Goal: Task Accomplishment & Management: Manage account settings

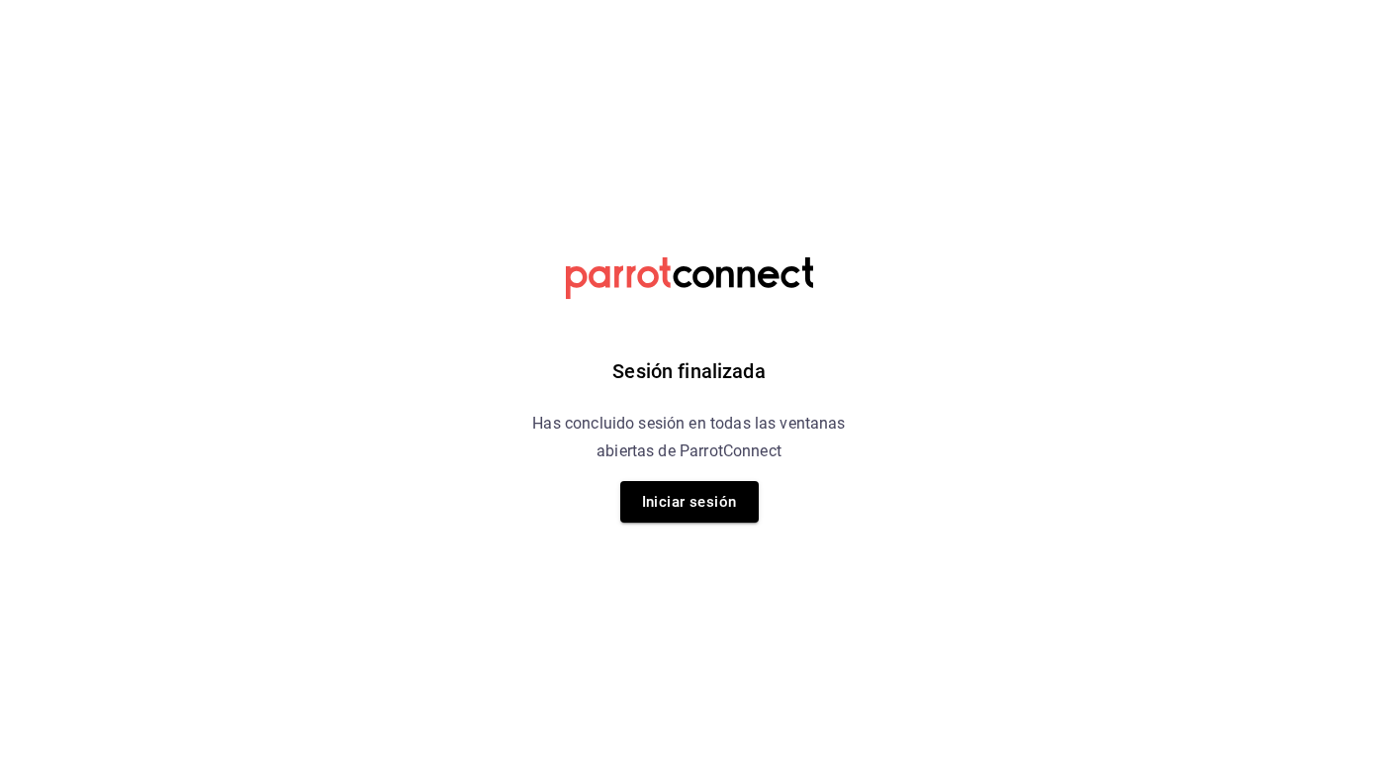
click at [718, 478] on div "Sesión finalizada Has concluido sesión en todas las ventanas abiertas de Parrot…" at bounding box center [689, 390] width 500 height 780
click at [728, 520] on button "Iniciar sesión" at bounding box center [689, 502] width 139 height 42
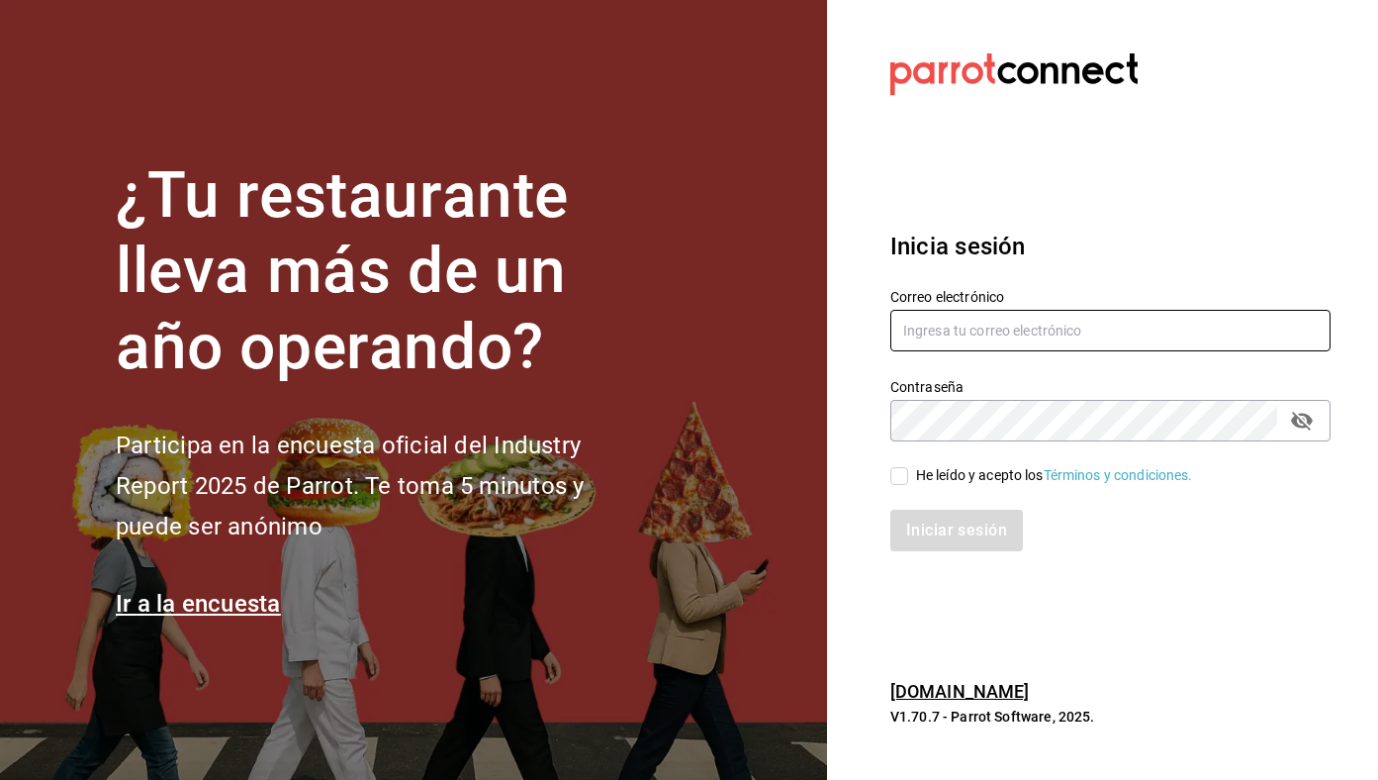
click at [1026, 348] on input "text" at bounding box center [1110, 331] width 440 height 42
type input "[EMAIL_ADDRESS][DOMAIN_NAME]"
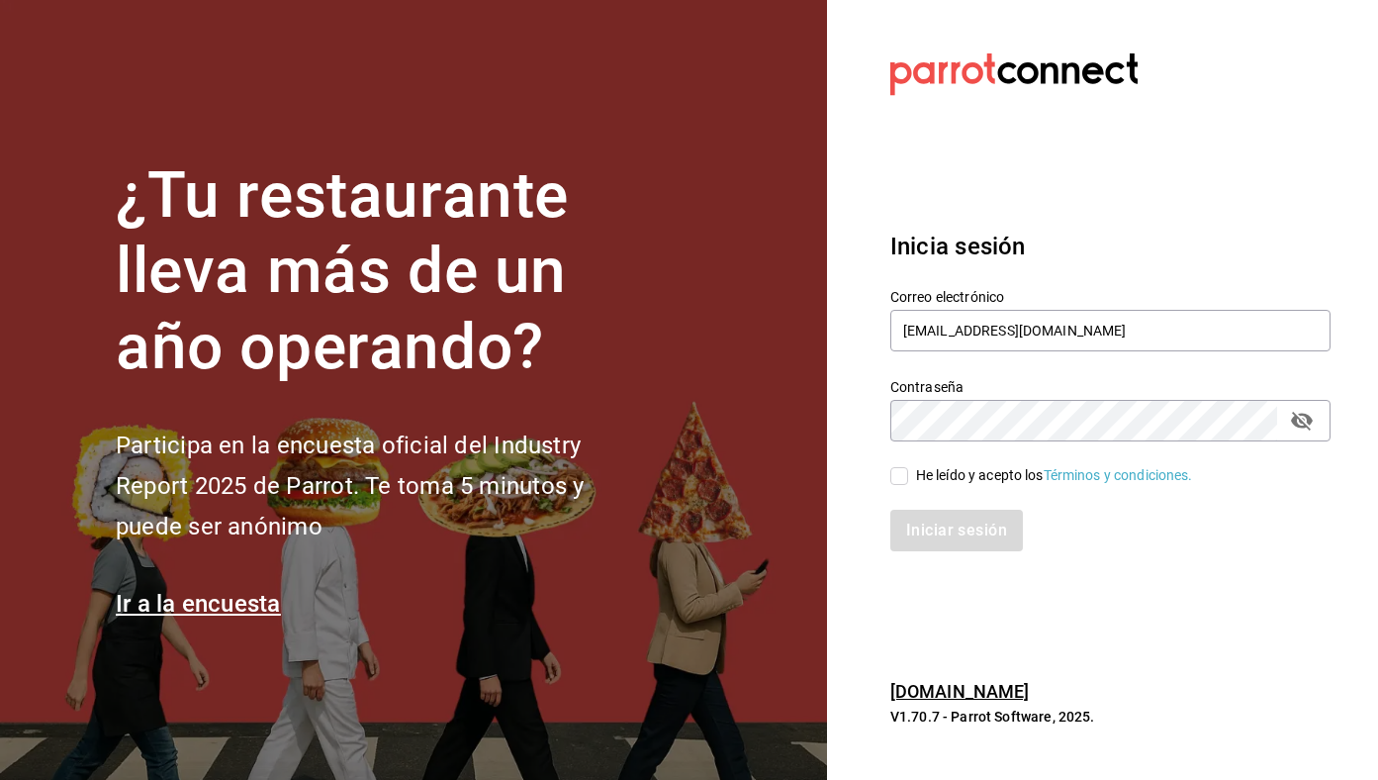
click at [974, 481] on div "He leído y acepto los Términos y condiciones." at bounding box center [1054, 475] width 277 height 21
click at [908, 481] on input "He leído y acepto los Términos y condiciones." at bounding box center [899, 476] width 18 height 18
checkbox input "true"
click at [936, 550] on button "Iniciar sesión" at bounding box center [957, 531] width 135 height 42
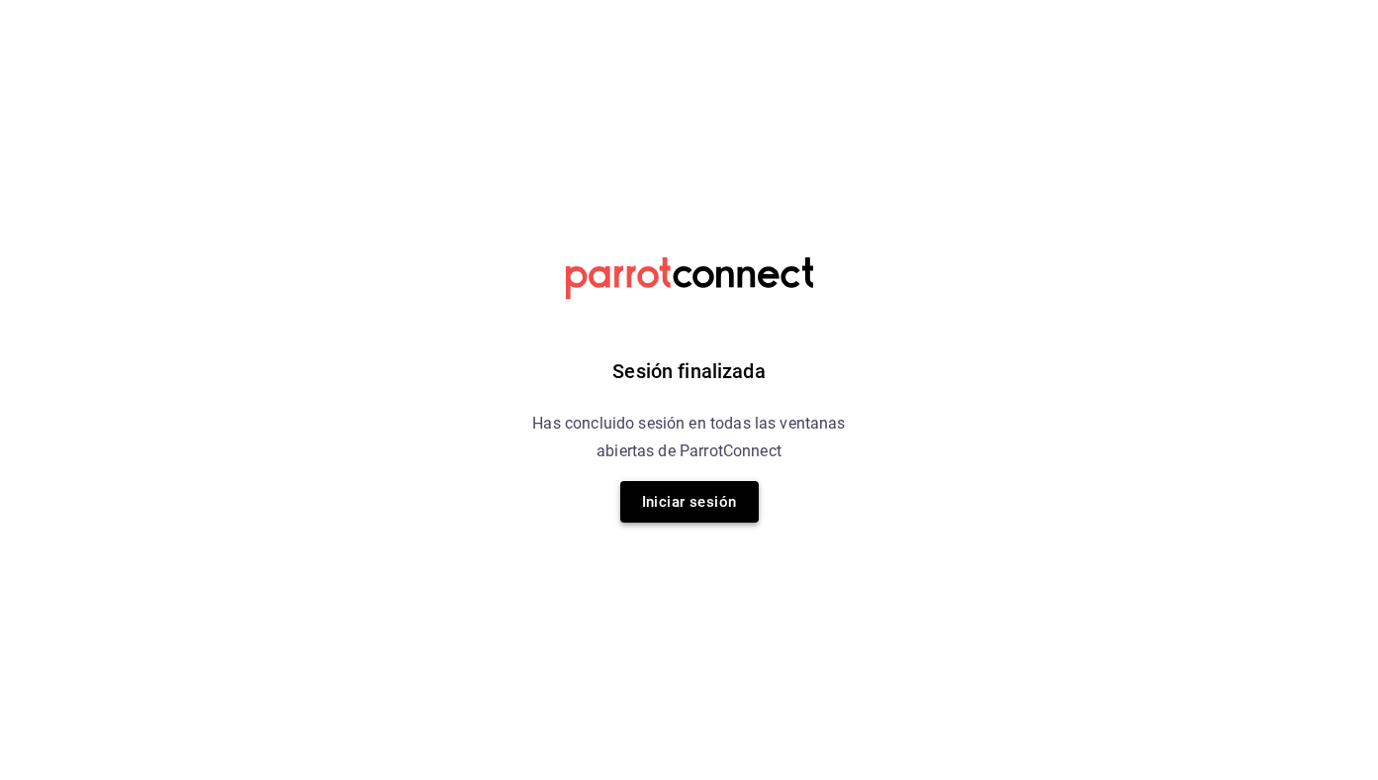
click at [717, 499] on button "Iniciar sesión" at bounding box center [689, 502] width 139 height 42
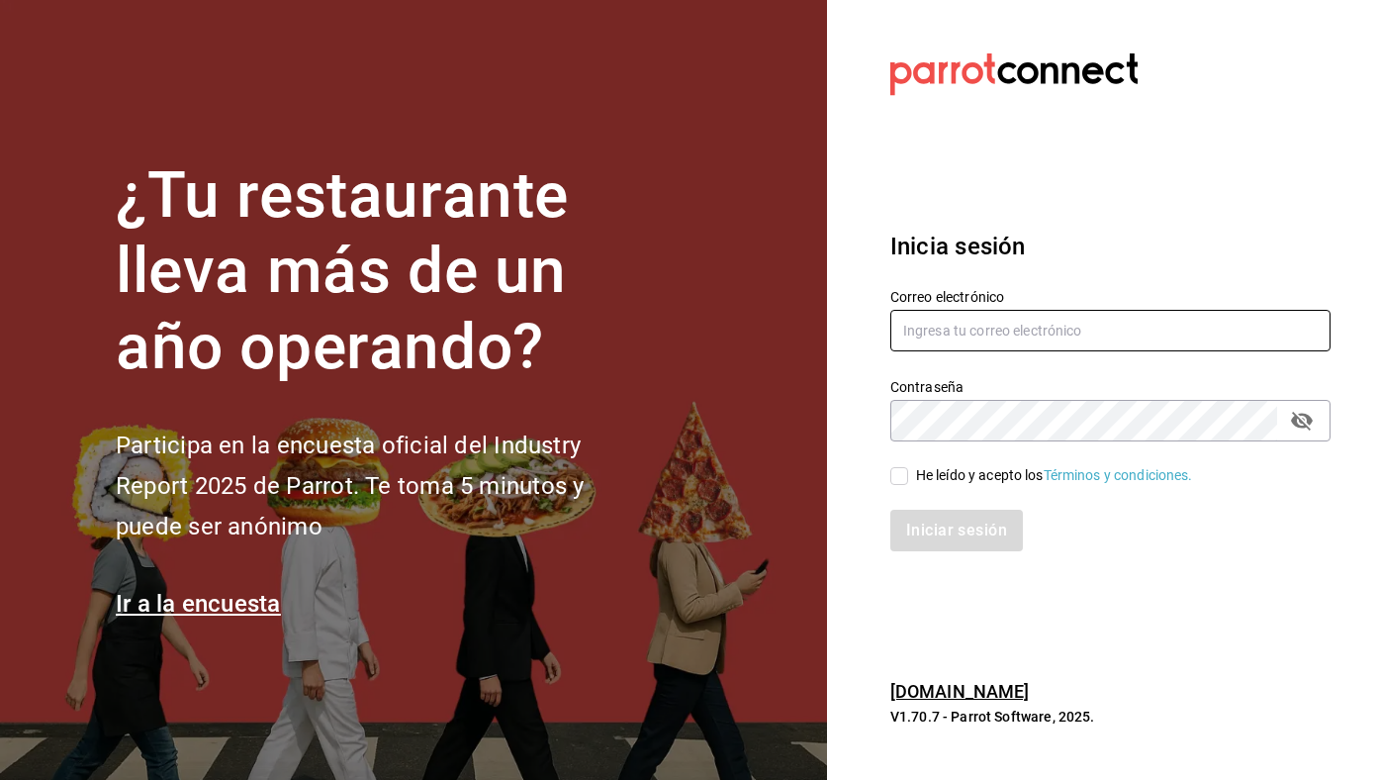
click at [1023, 325] on input "text" at bounding box center [1110, 331] width 440 height 42
type input "[EMAIL_ADDRESS][DOMAIN_NAME]"
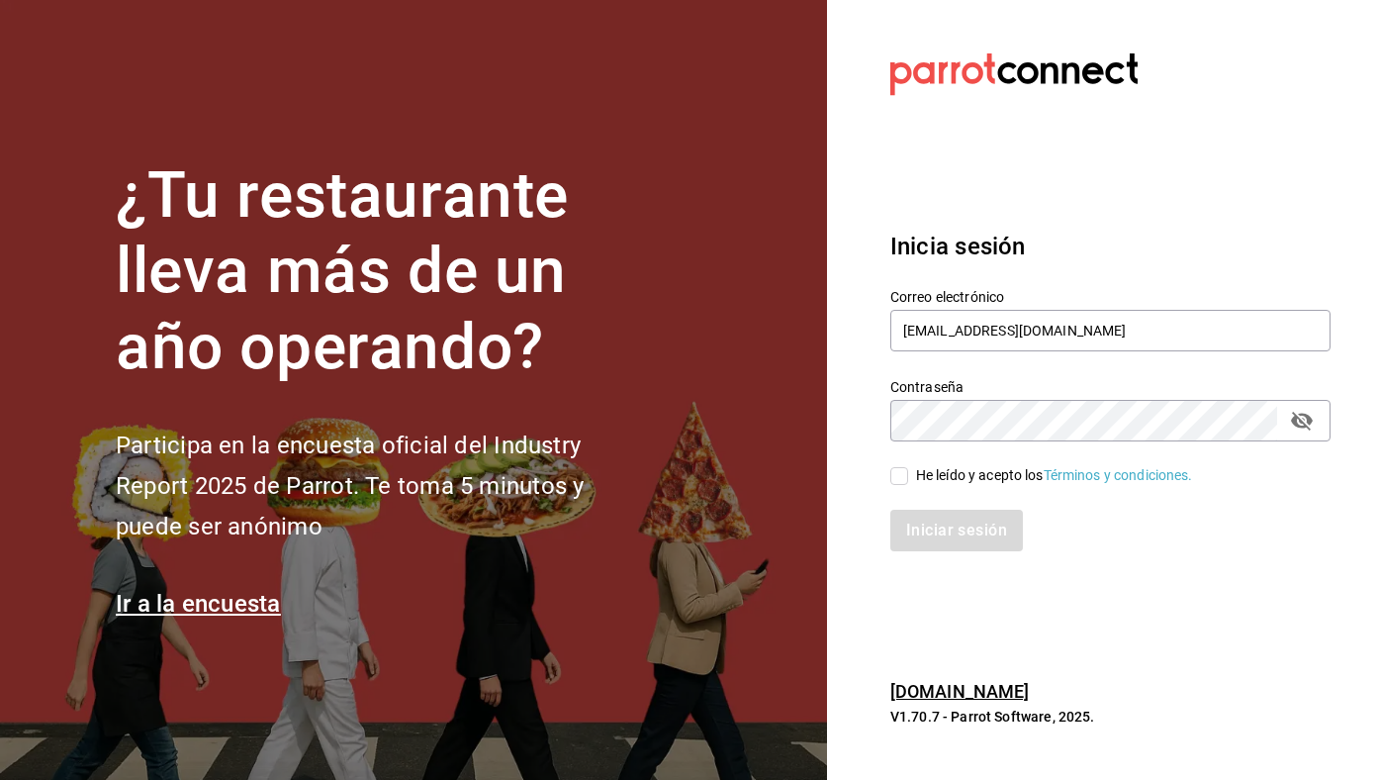
click at [989, 473] on div "He leído y acepto los Términos y condiciones." at bounding box center [1054, 475] width 277 height 21
click at [908, 473] on input "He leído y acepto los Términos y condiciones." at bounding box center [899, 476] width 18 height 18
checkbox input "true"
click at [964, 519] on button "Iniciar sesión" at bounding box center [957, 531] width 135 height 42
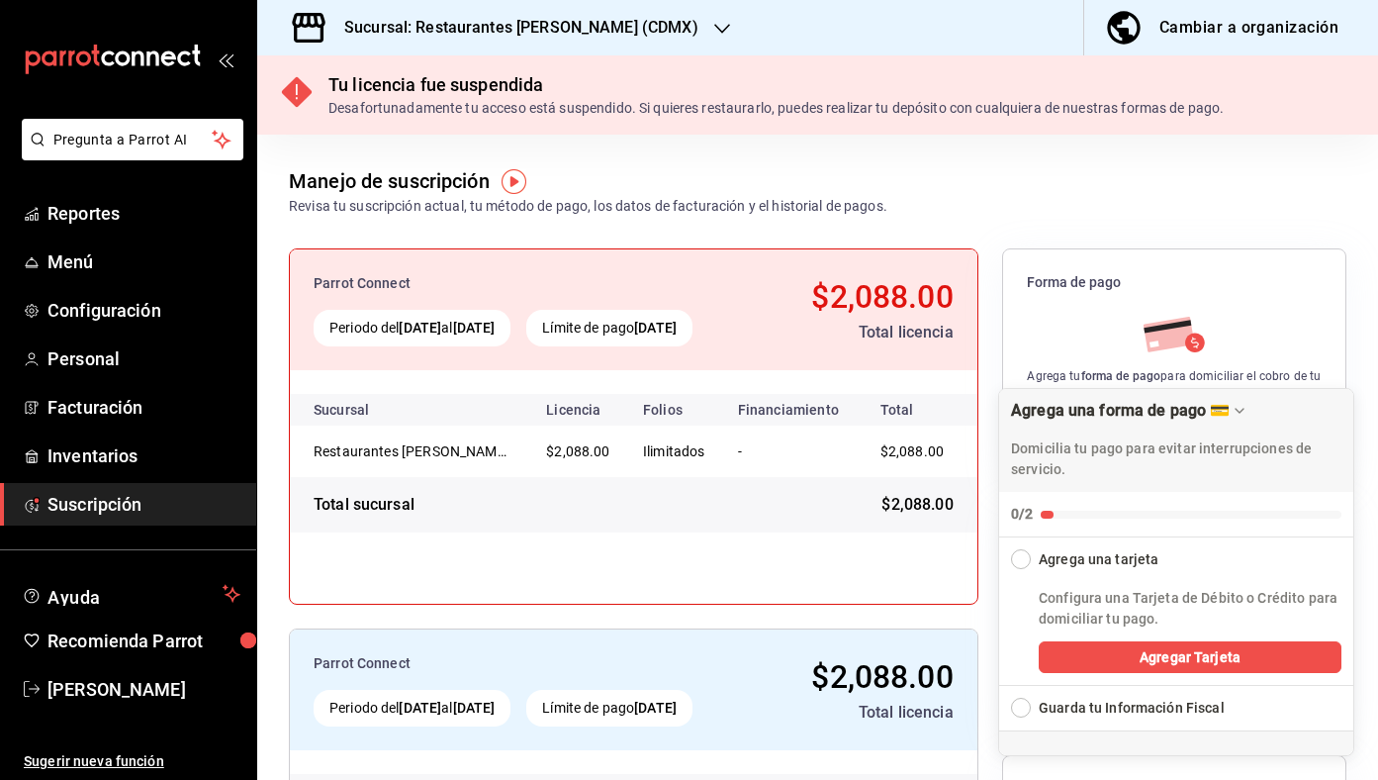
click at [585, 25] on h3 "Sucursal: Restaurantes Quiroz (CDMX)" at bounding box center [513, 28] width 370 height 24
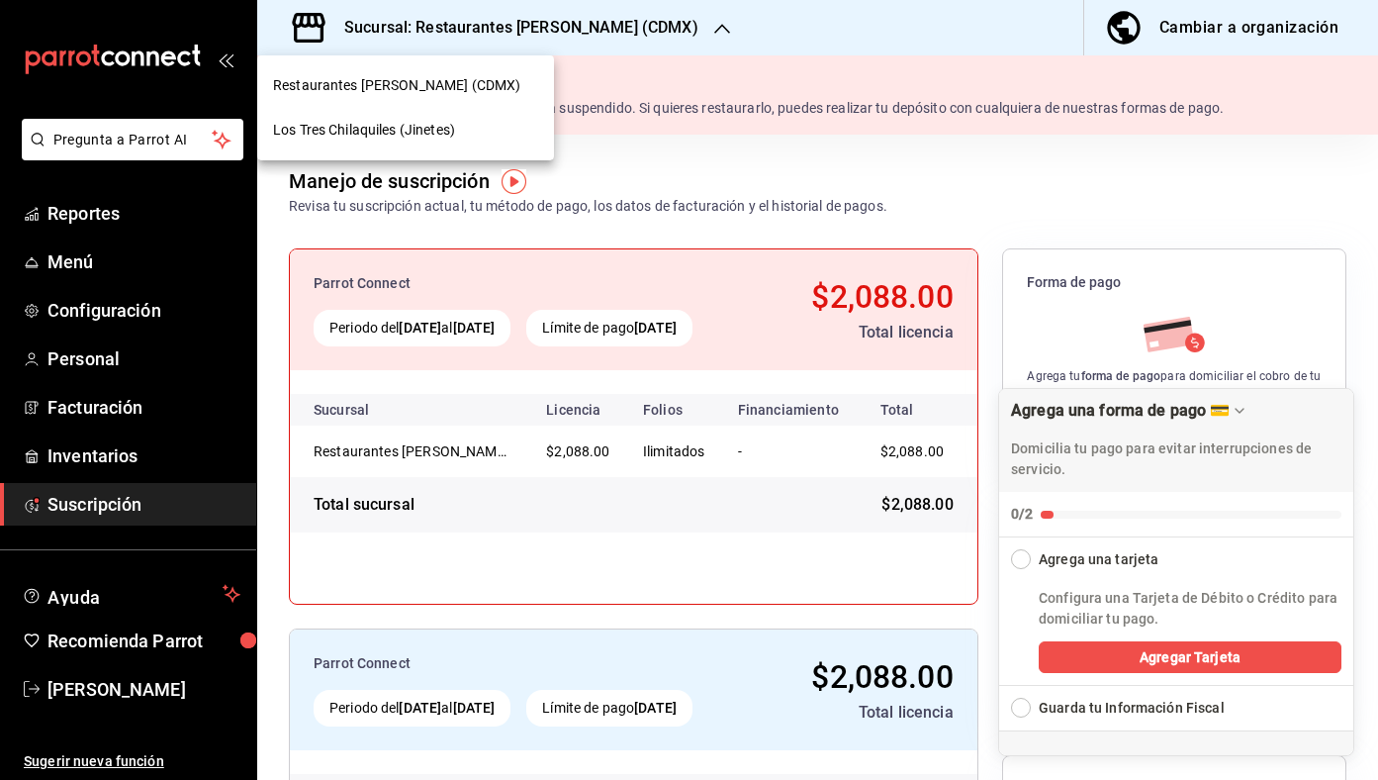
click at [481, 124] on div "Los Tres Chilaquiles (Jinetes)" at bounding box center [405, 130] width 265 height 21
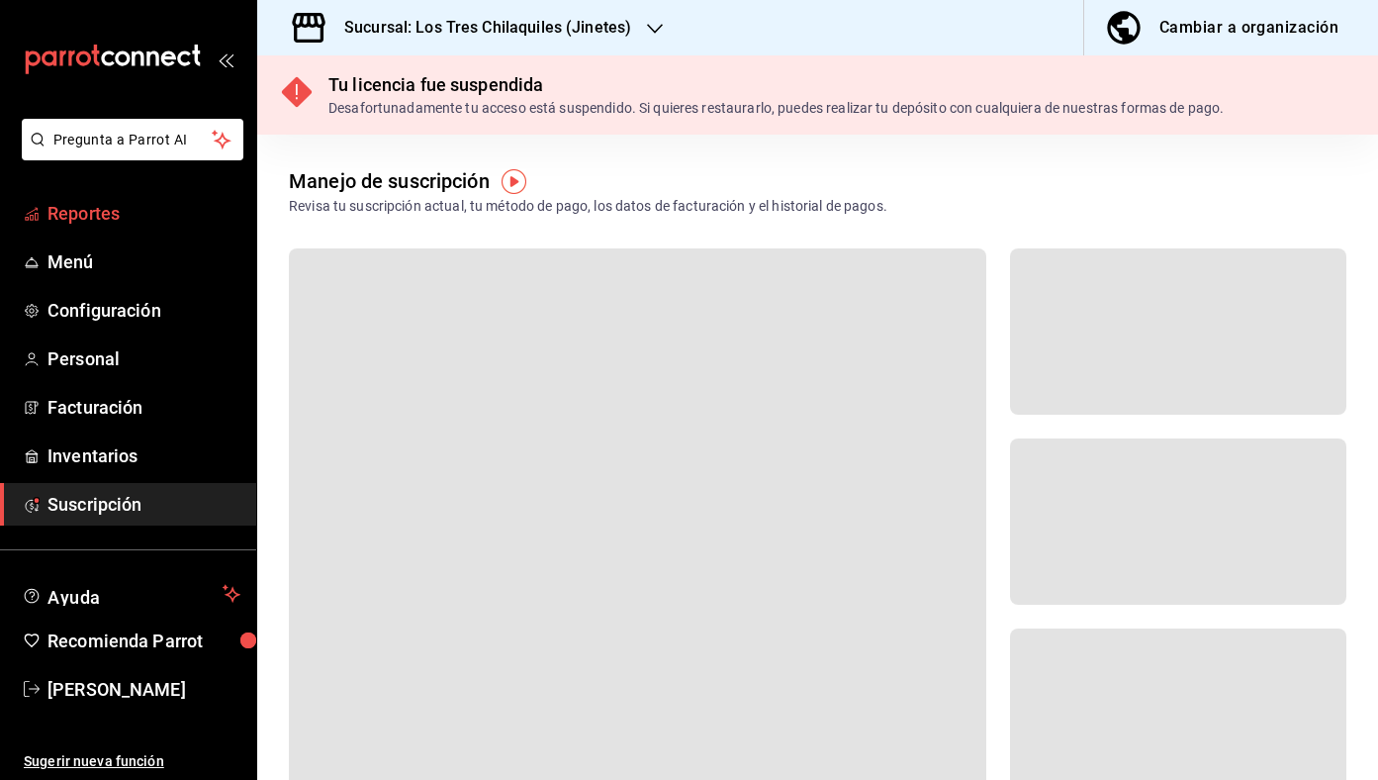
click at [103, 207] on span "Reportes" at bounding box center [143, 213] width 193 height 27
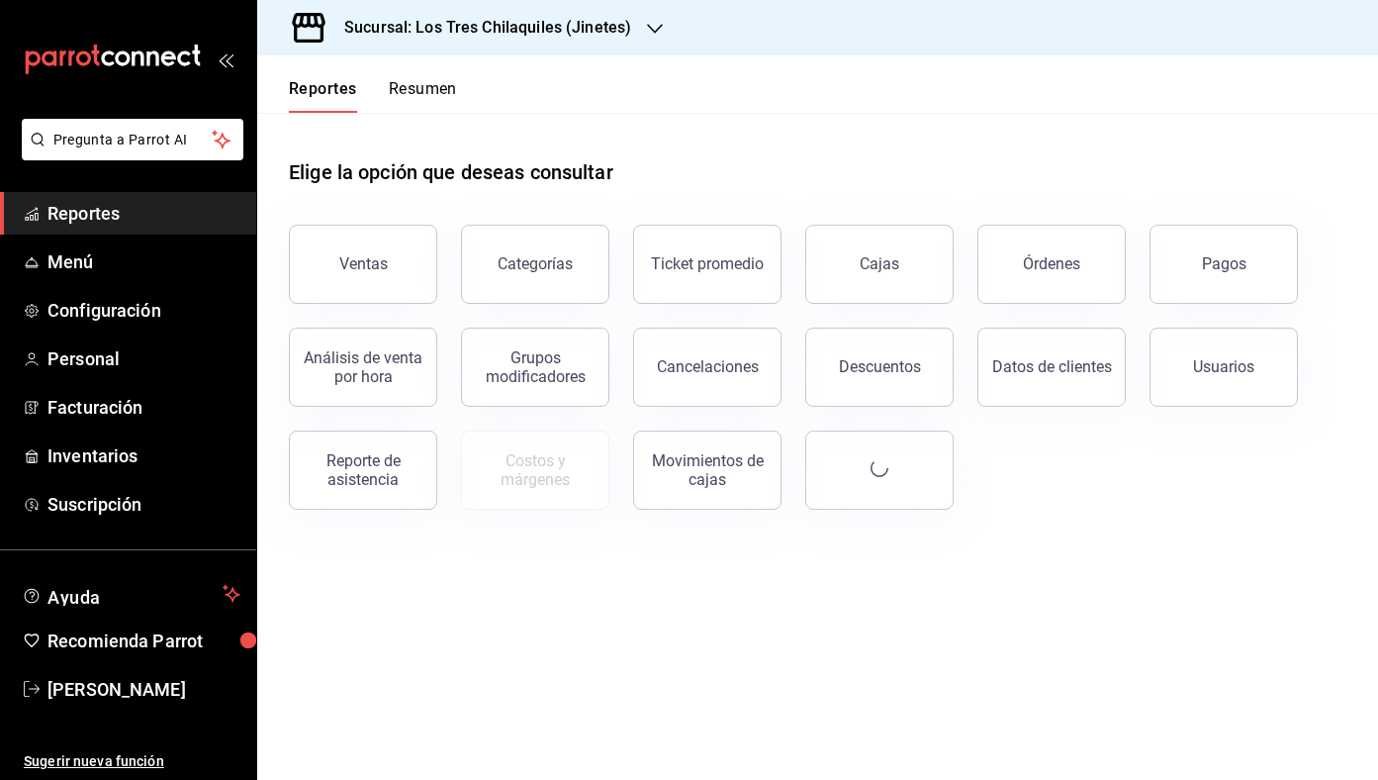
click at [428, 93] on button "Resumen" at bounding box center [423, 96] width 68 height 34
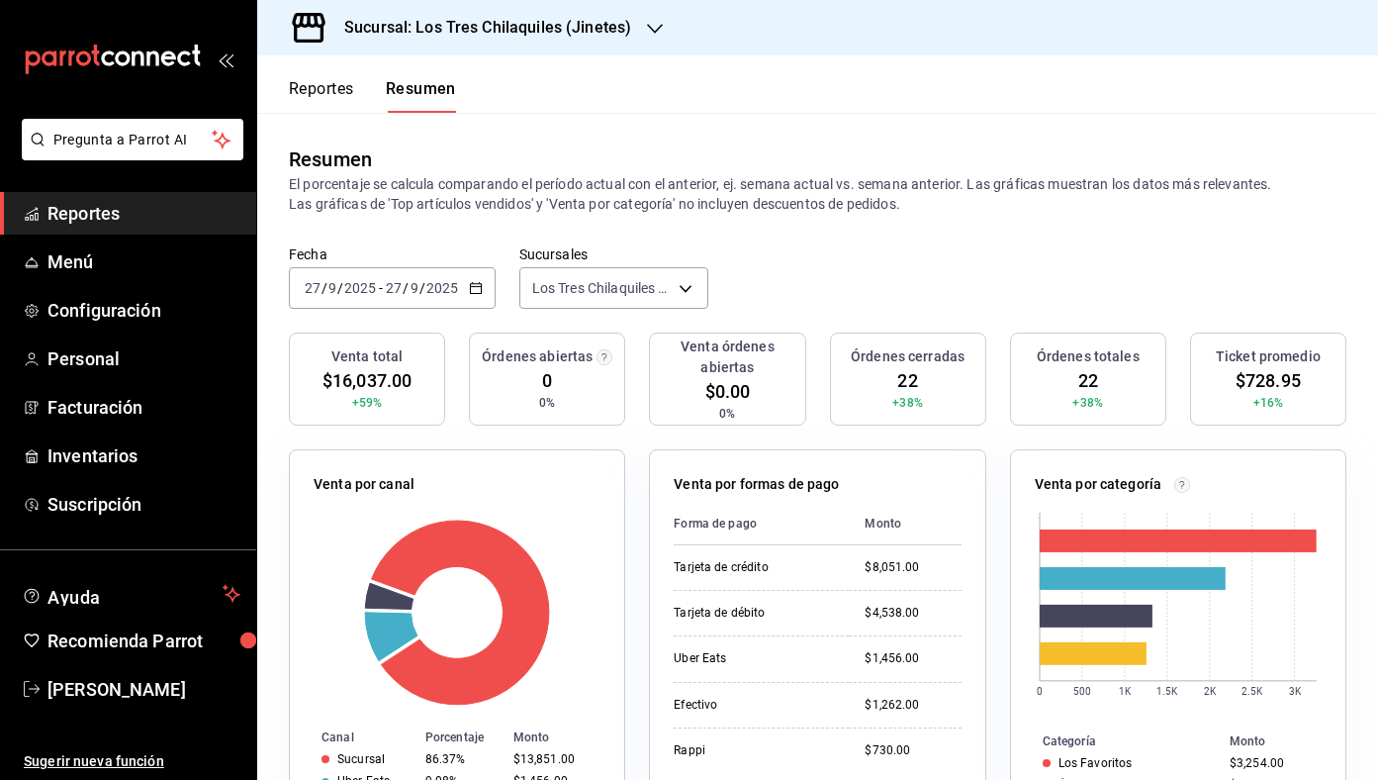
click at [466, 276] on div "2025-09-27 27 / 9 / 2025 - 2025-09-27 27 / 9 / 2025" at bounding box center [392, 288] width 207 height 42
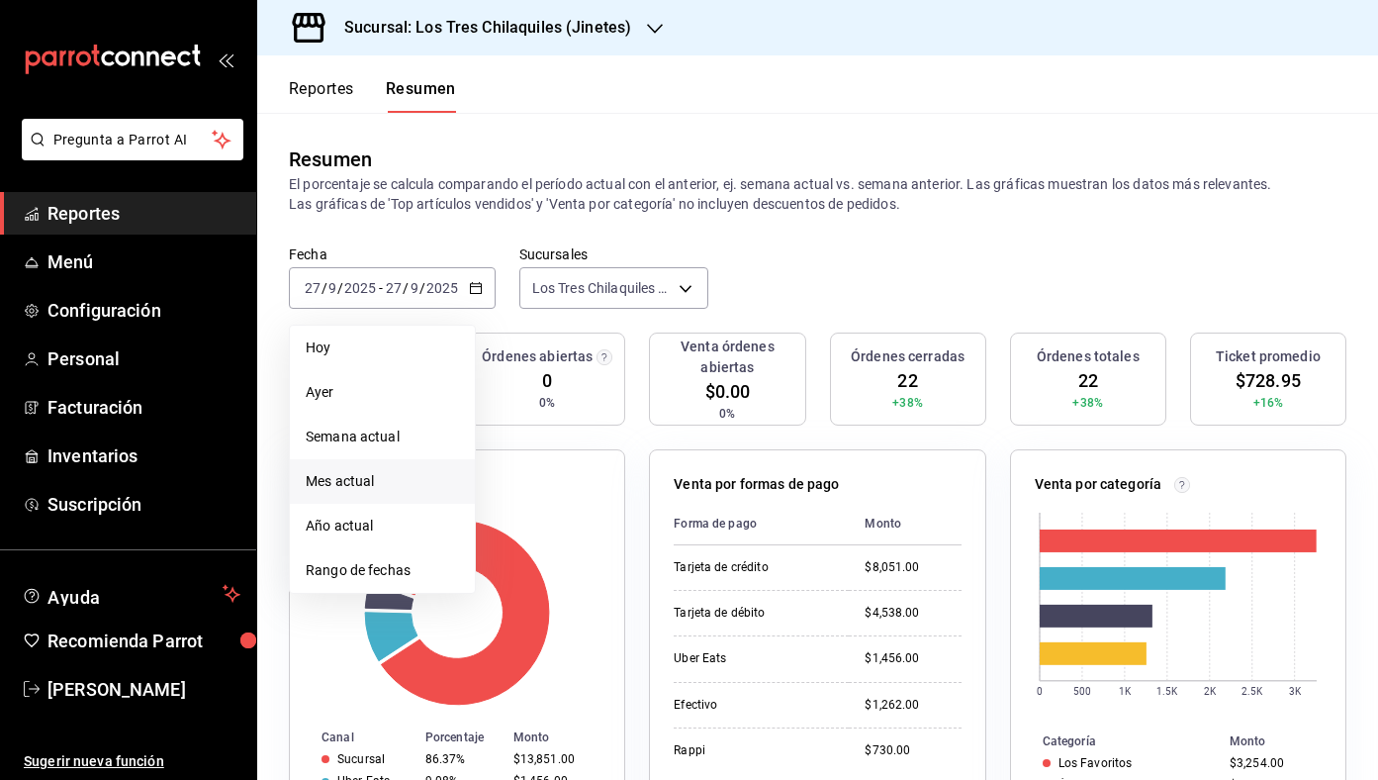
click at [398, 468] on li "Mes actual" at bounding box center [382, 481] width 185 height 45
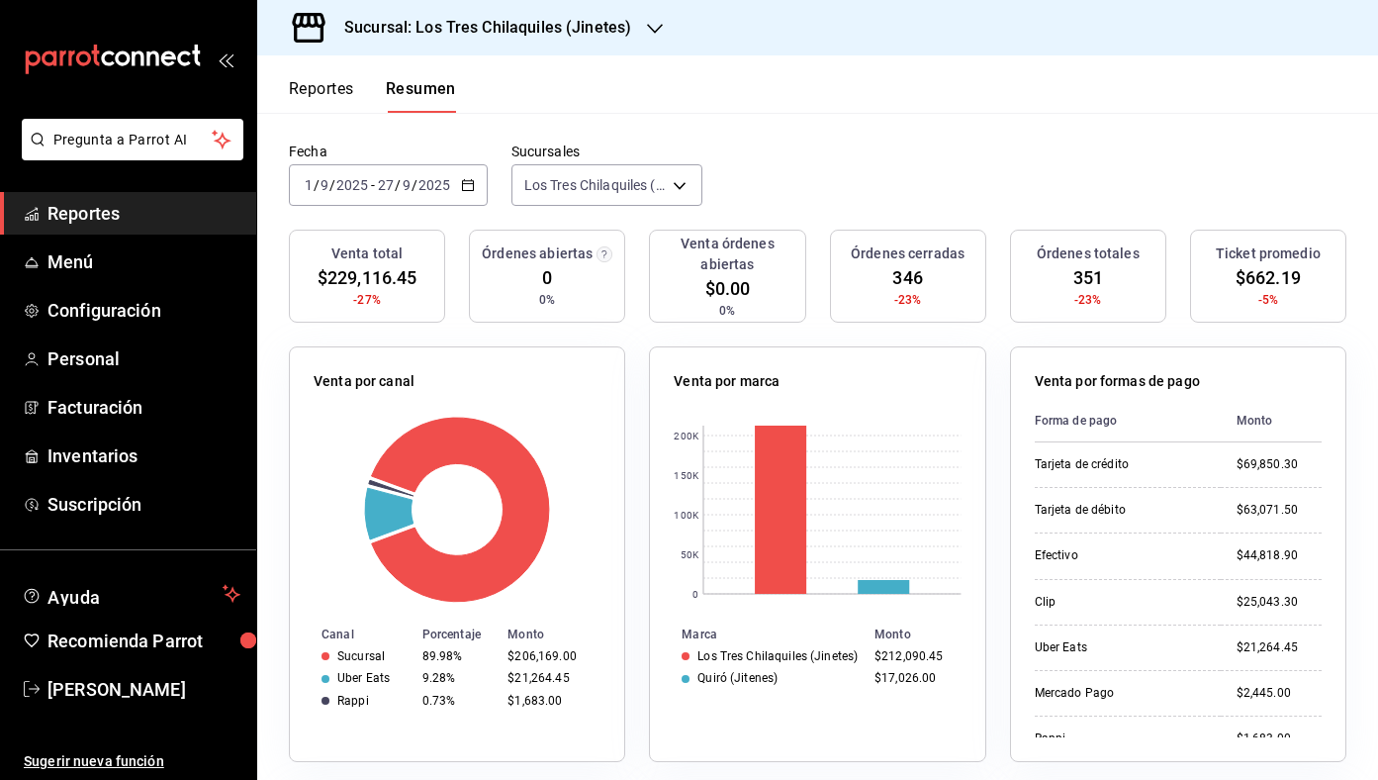
scroll to position [105, 0]
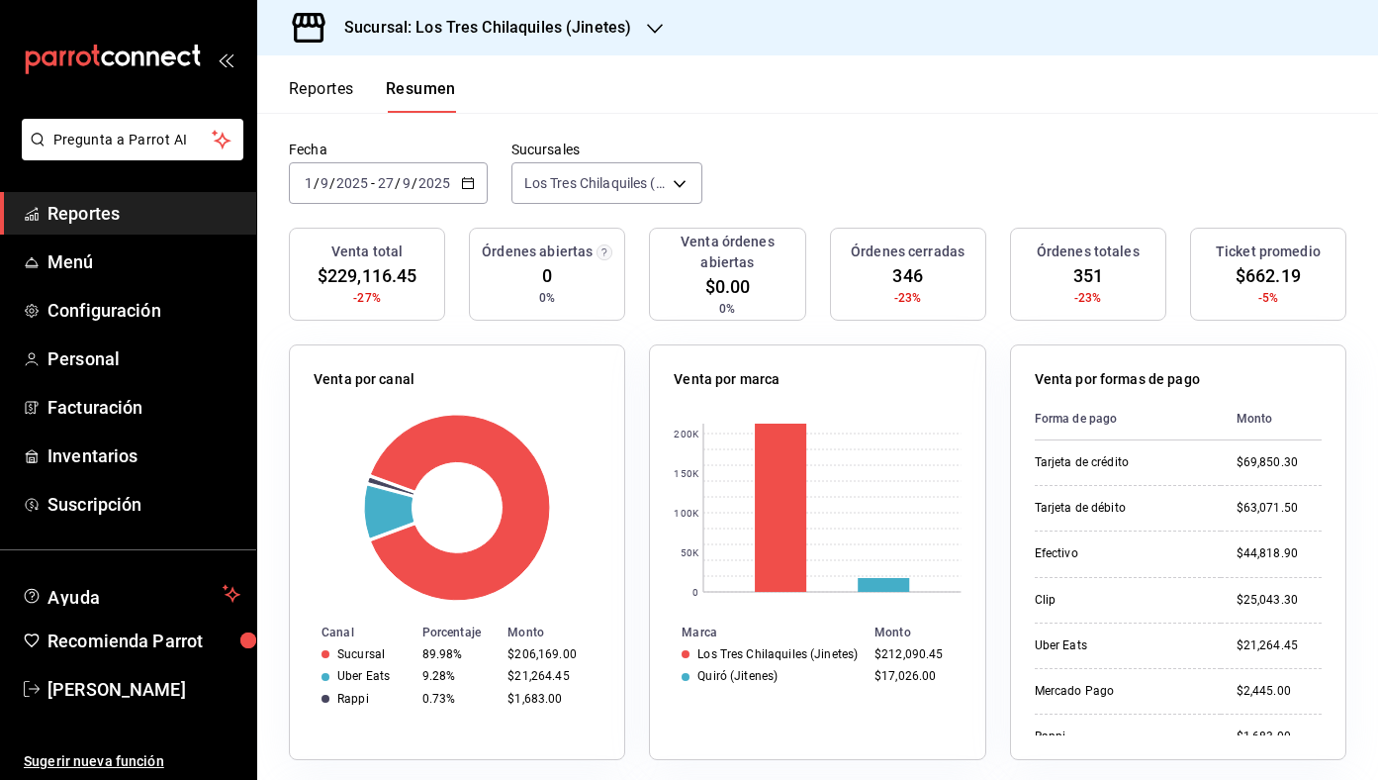
click at [474, 175] on div "2025-09-01 1 / 9 / 2025 - 2025-09-27 27 / 9 / 2025" at bounding box center [388, 183] width 199 height 42
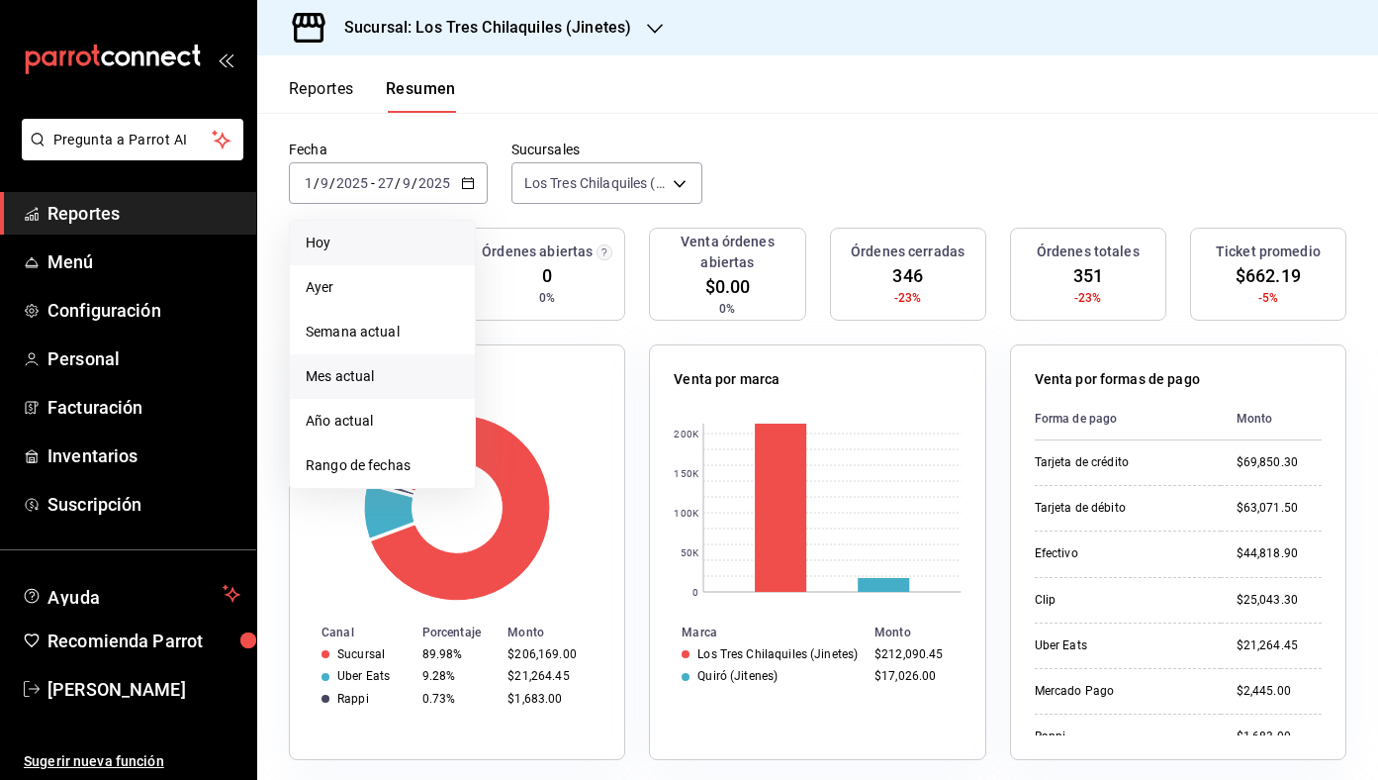
click at [378, 249] on span "Hoy" at bounding box center [382, 243] width 153 height 21
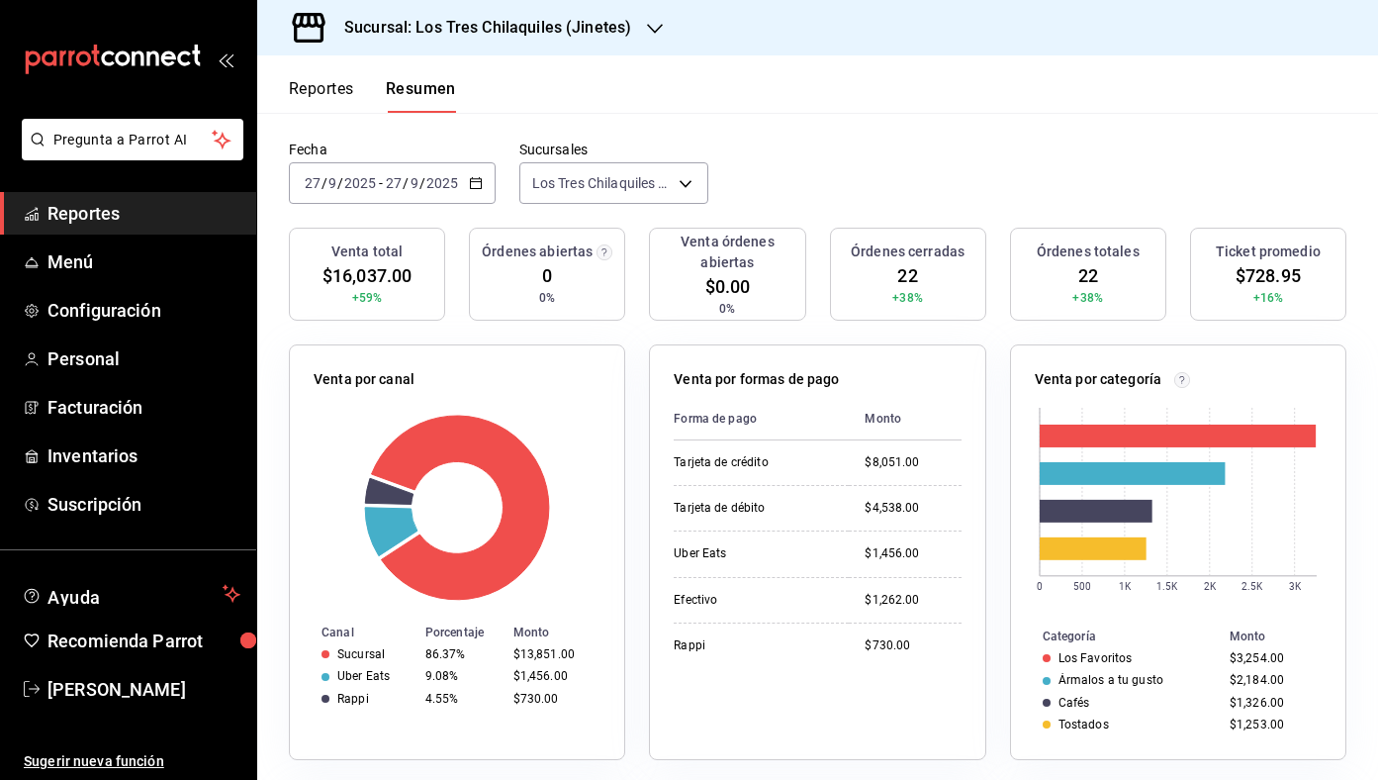
click at [956, 139] on div "Resumen El porcentaje se calcula comparando el período actual con el anterior, …" at bounding box center [817, 74] width 1121 height 133
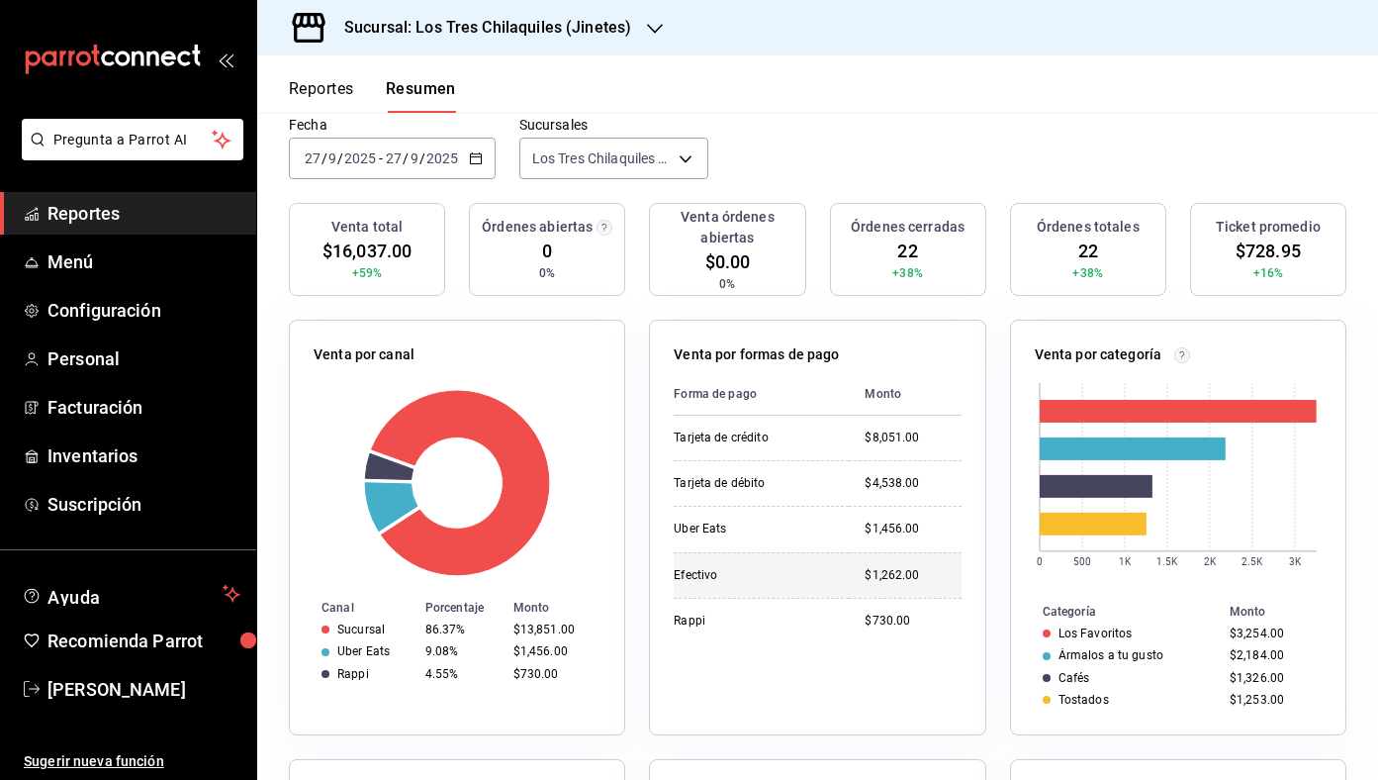
scroll to position [0, 0]
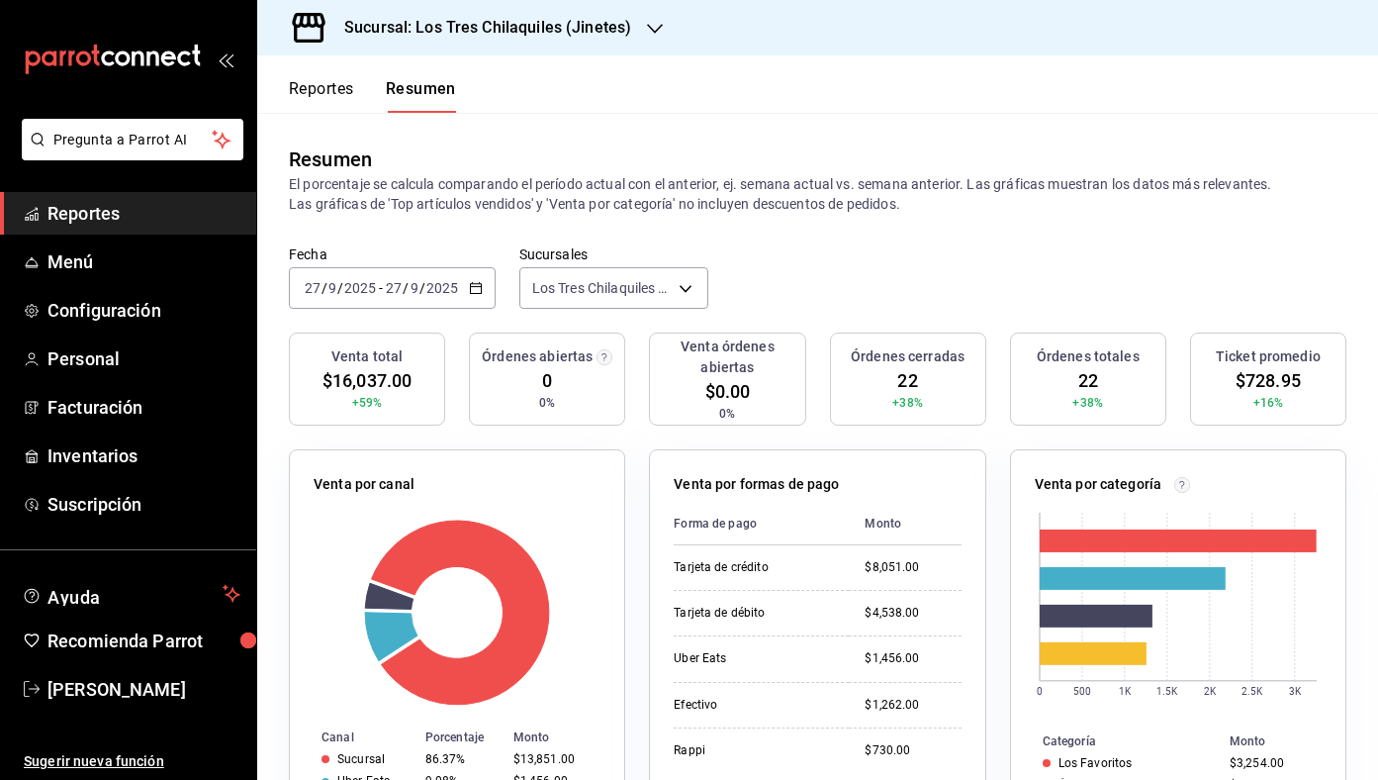
click at [479, 298] on div "2025-09-27 27 / 9 / 2025 - 2025-09-27 27 / 9 / 2025" at bounding box center [392, 288] width 207 height 42
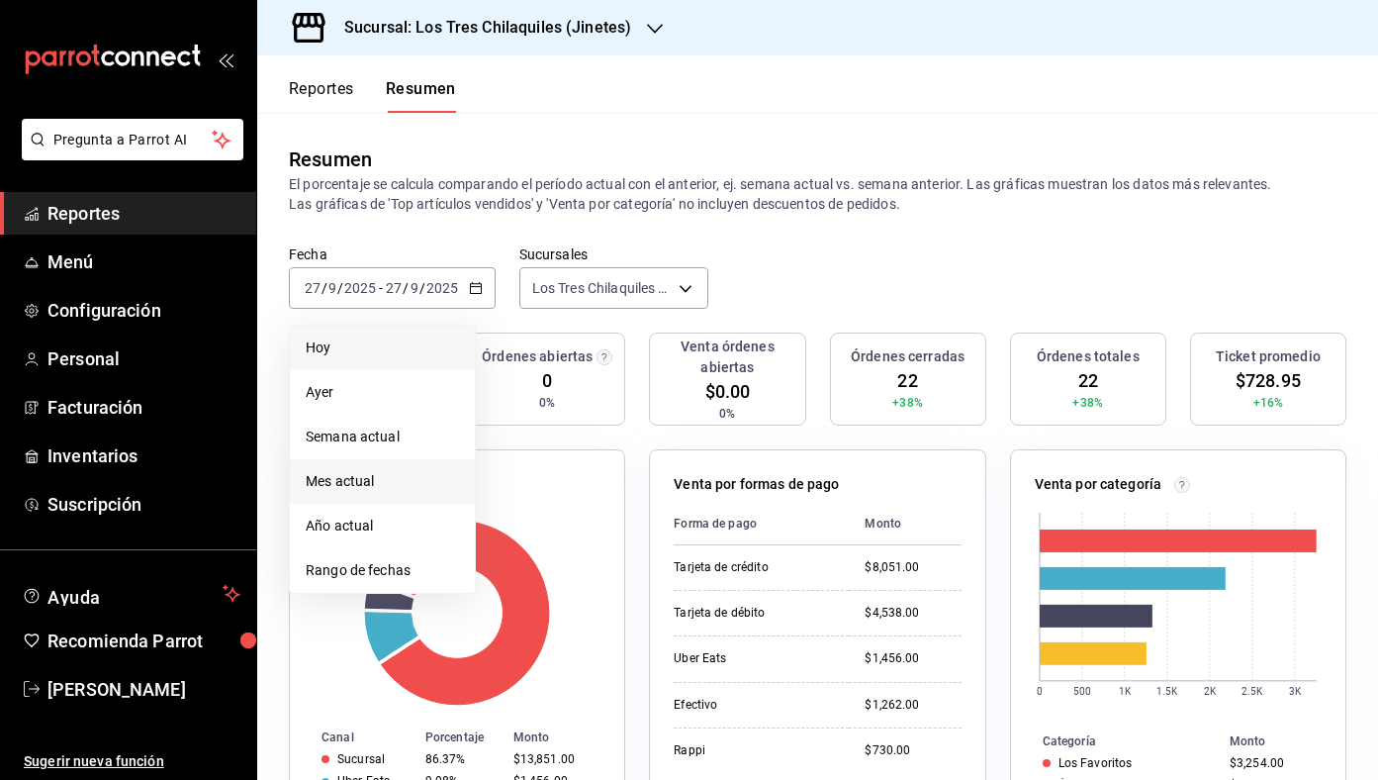
click at [416, 473] on span "Mes actual" at bounding box center [382, 481] width 153 height 21
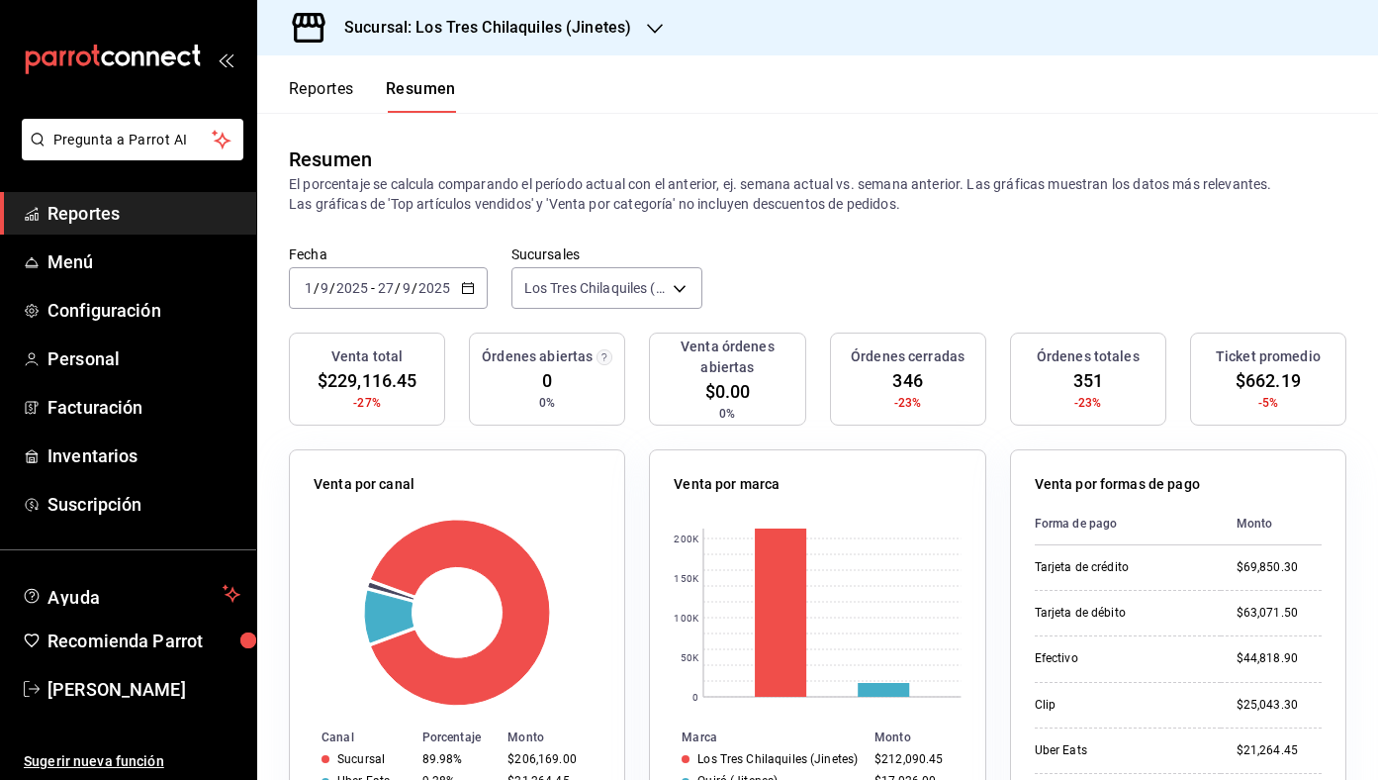
click at [471, 281] on icon "button" at bounding box center [468, 288] width 14 height 14
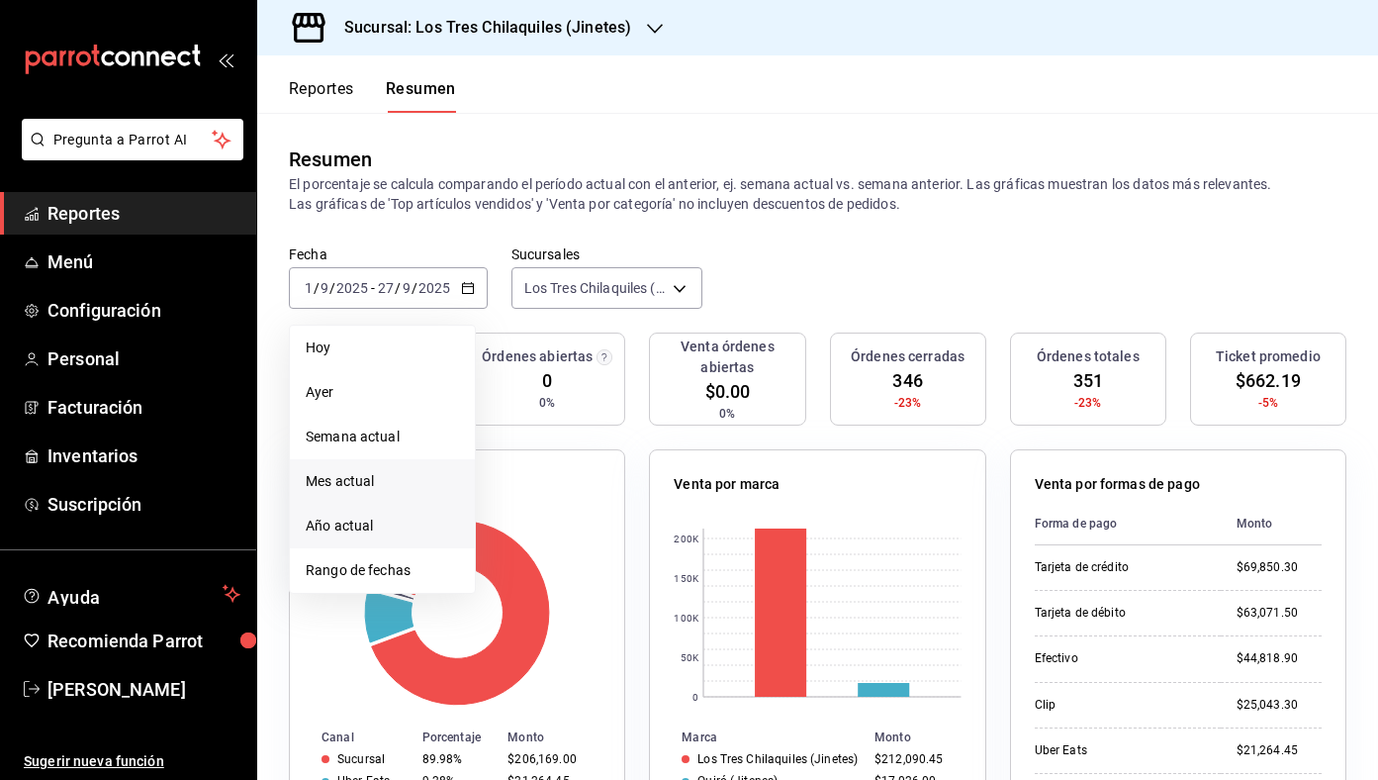
click at [388, 513] on li "Año actual" at bounding box center [382, 526] width 185 height 45
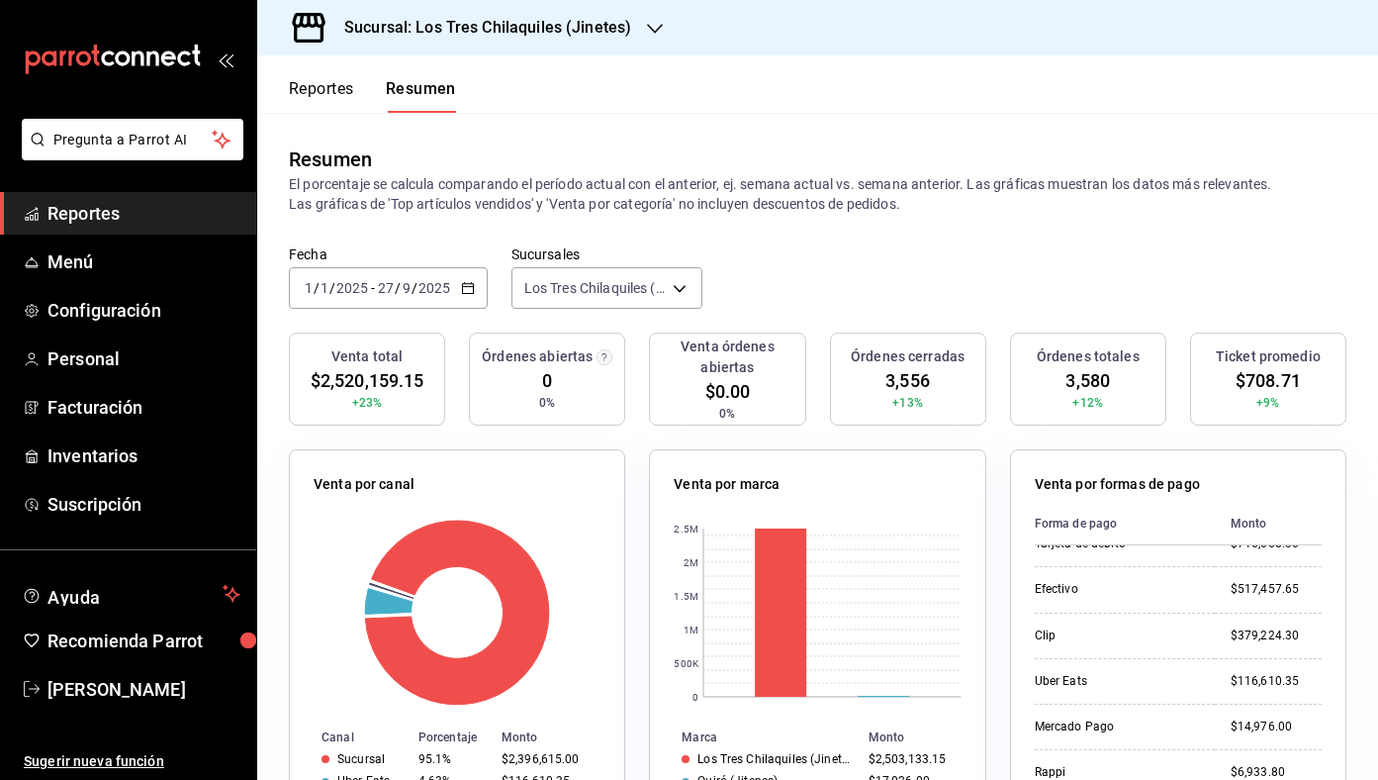
click at [312, 85] on button "Reportes" at bounding box center [321, 96] width 65 height 34
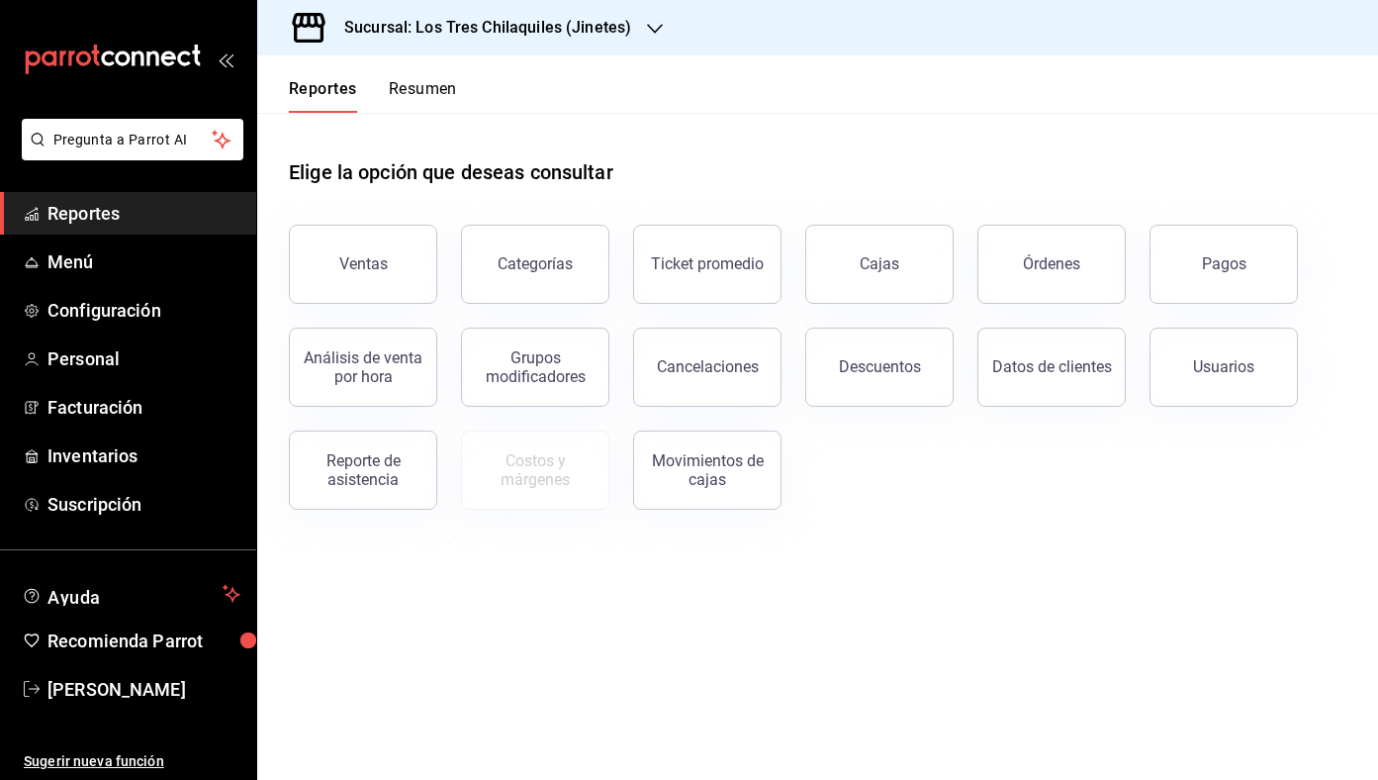
click at [423, 91] on button "Resumen" at bounding box center [423, 96] width 68 height 34
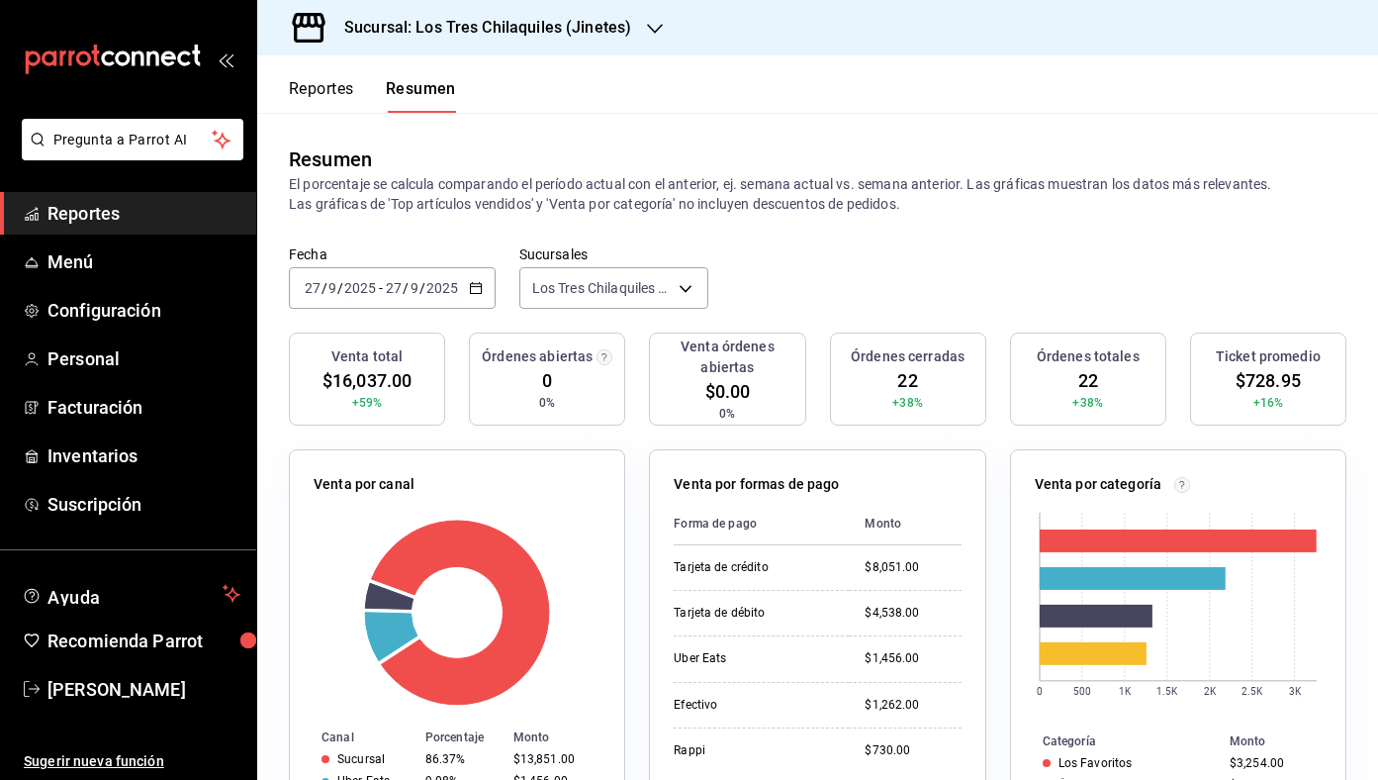
click at [491, 297] on div "2025-09-27 27 / 9 / 2025 - 2025-09-27 27 / 9 / 2025" at bounding box center [392, 288] width 207 height 42
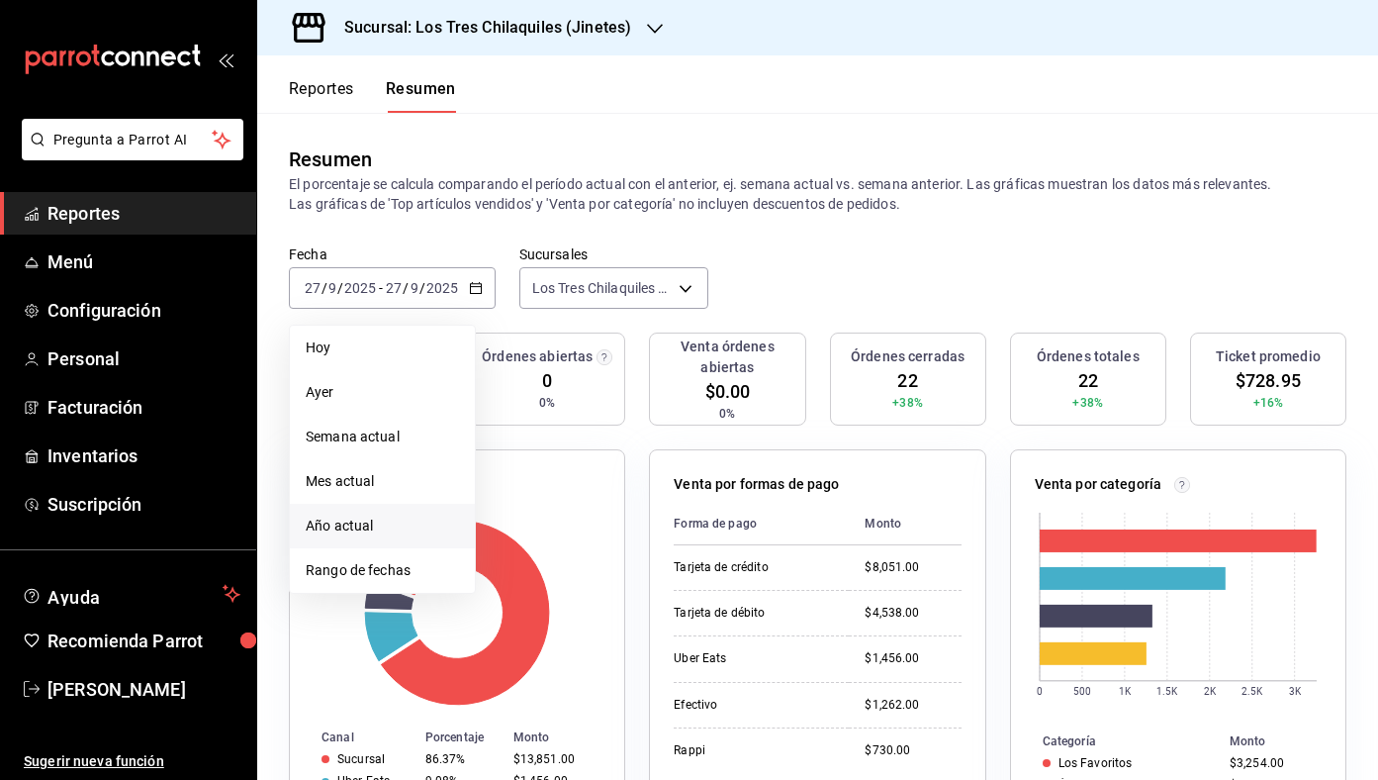
click at [415, 540] on li "Año actual" at bounding box center [382, 526] width 185 height 45
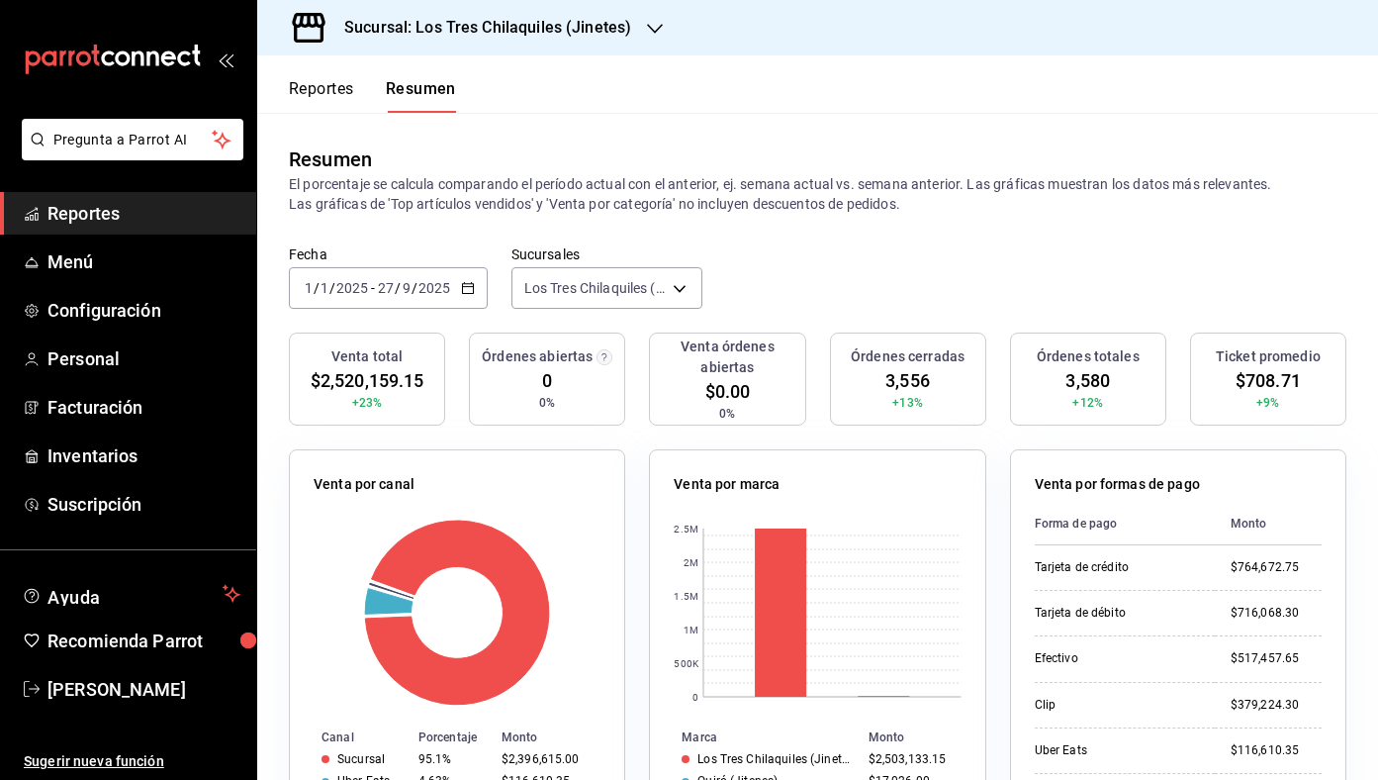
click at [299, 78] on div "Reportes Resumen" at bounding box center [356, 83] width 199 height 57
click at [334, 103] on button "Reportes" at bounding box center [321, 96] width 65 height 34
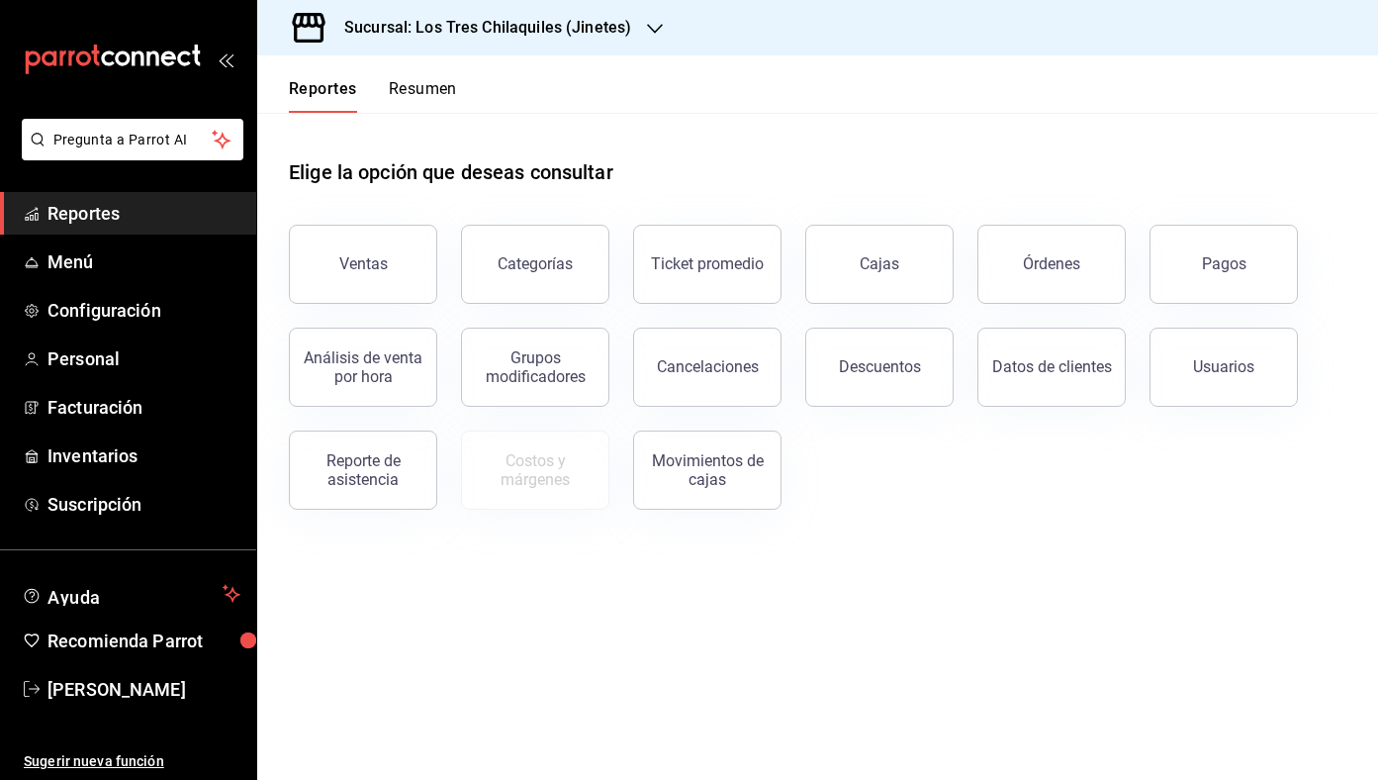
click at [402, 88] on button "Resumen" at bounding box center [423, 96] width 68 height 34
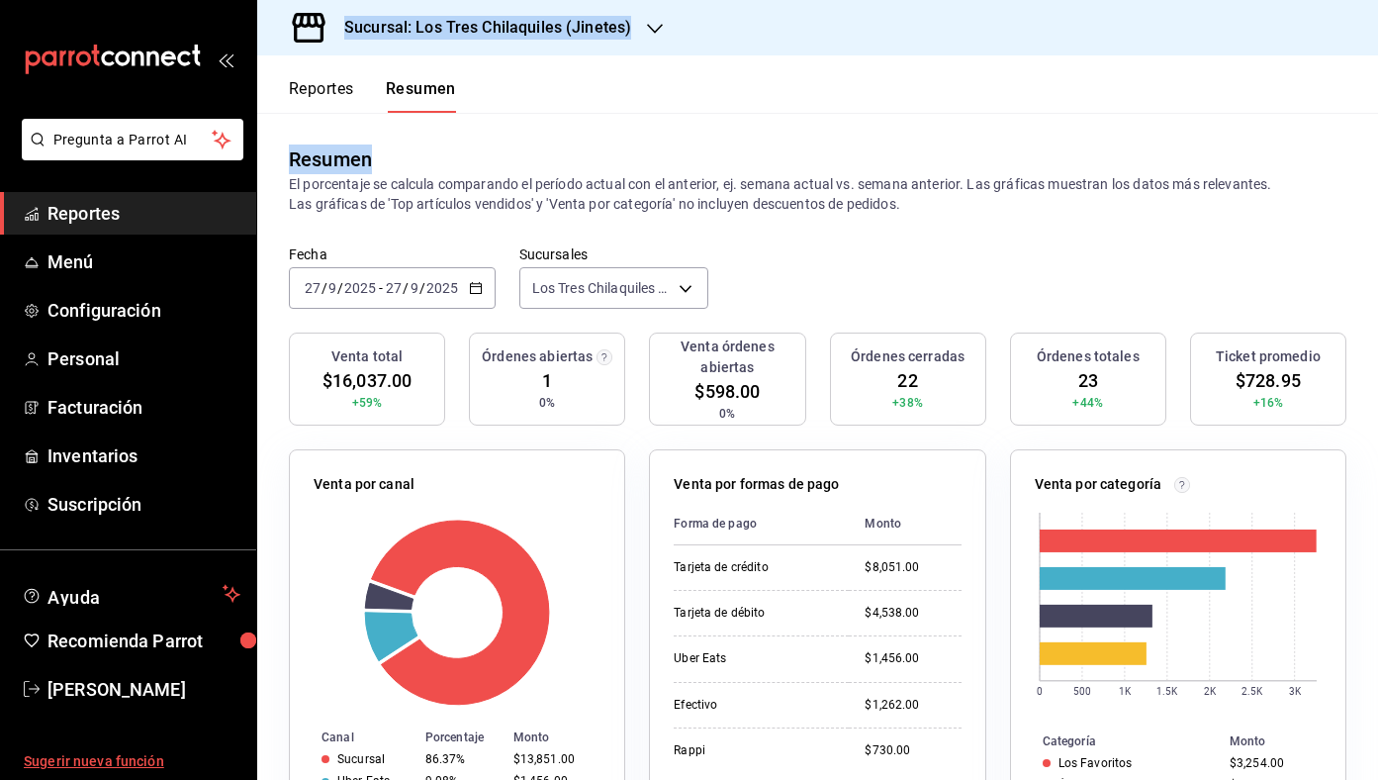
drag, startPoint x: 427, startPoint y: 165, endPoint x: 226, endPoint y: 779, distance: 645.8
click at [226, 779] on div "Pregunta a Parrot AI Reportes Menú Configuración Personal Facturación Inventari…" at bounding box center [689, 390] width 1378 height 780
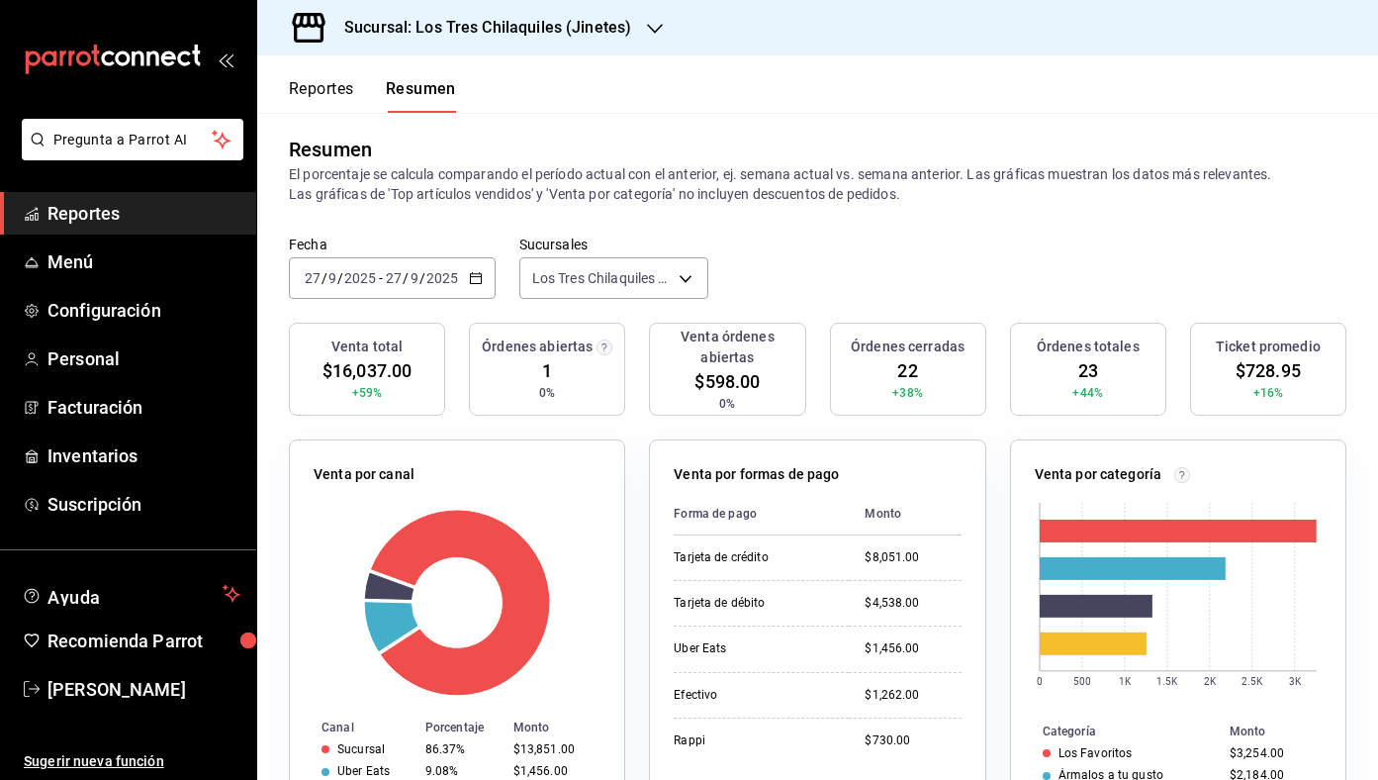
click at [792, 205] on div "Resumen El porcentaje se calcula comparando el período actual con el anterior, …" at bounding box center [817, 169] width 1121 height 133
click at [331, 99] on button "Reportes" at bounding box center [321, 96] width 65 height 34
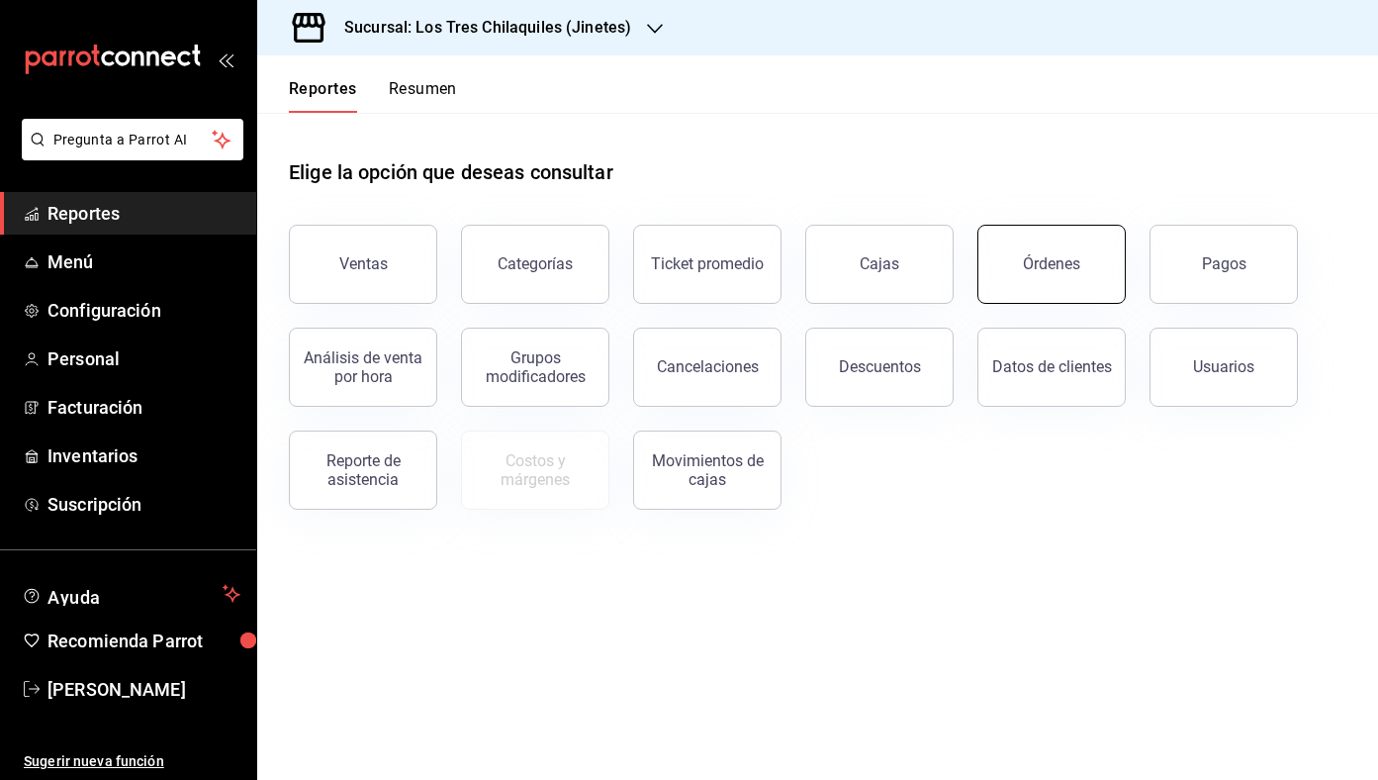
click at [1066, 272] on button "Órdenes" at bounding box center [1052, 264] width 148 height 79
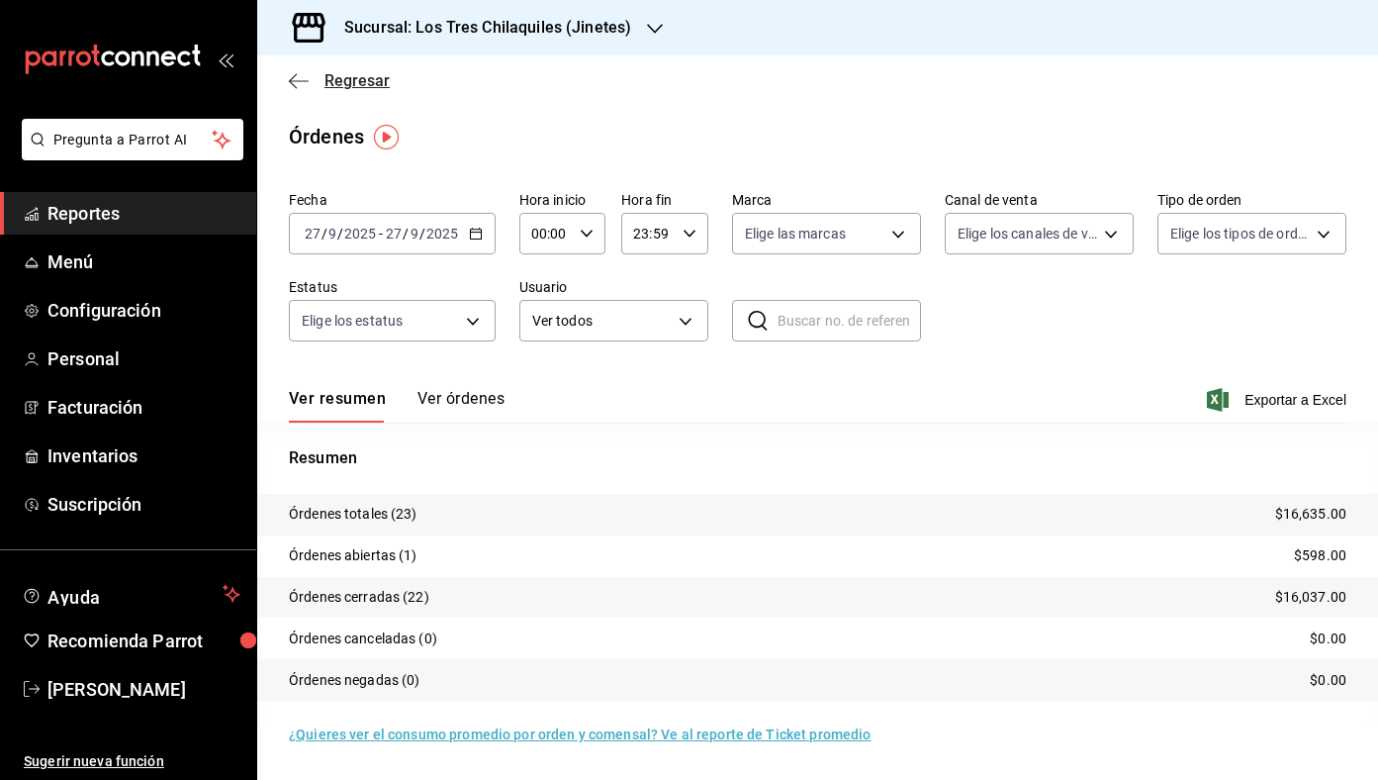
click at [340, 79] on span "Regresar" at bounding box center [357, 80] width 65 height 19
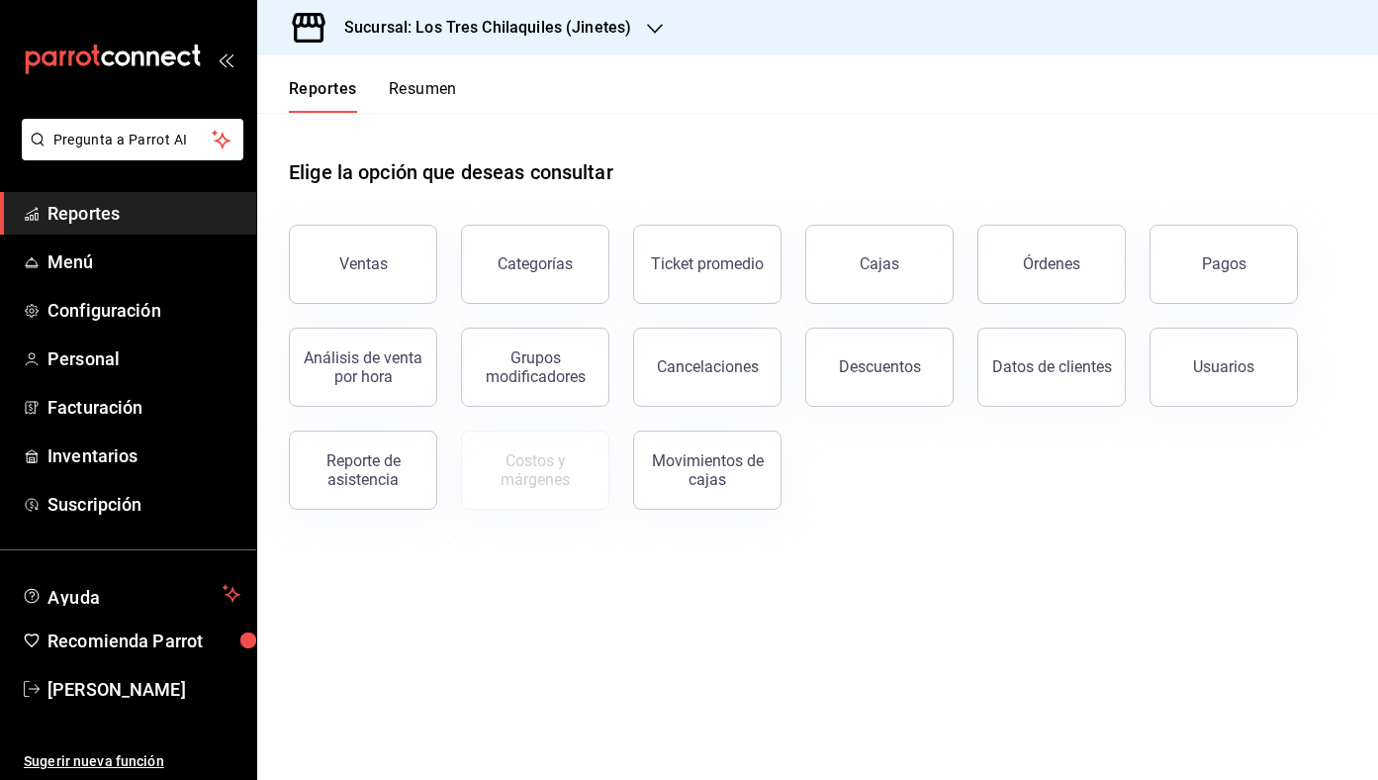
click at [381, 80] on div "Reportes Resumen" at bounding box center [373, 96] width 168 height 34
click at [424, 102] on button "Resumen" at bounding box center [423, 96] width 68 height 34
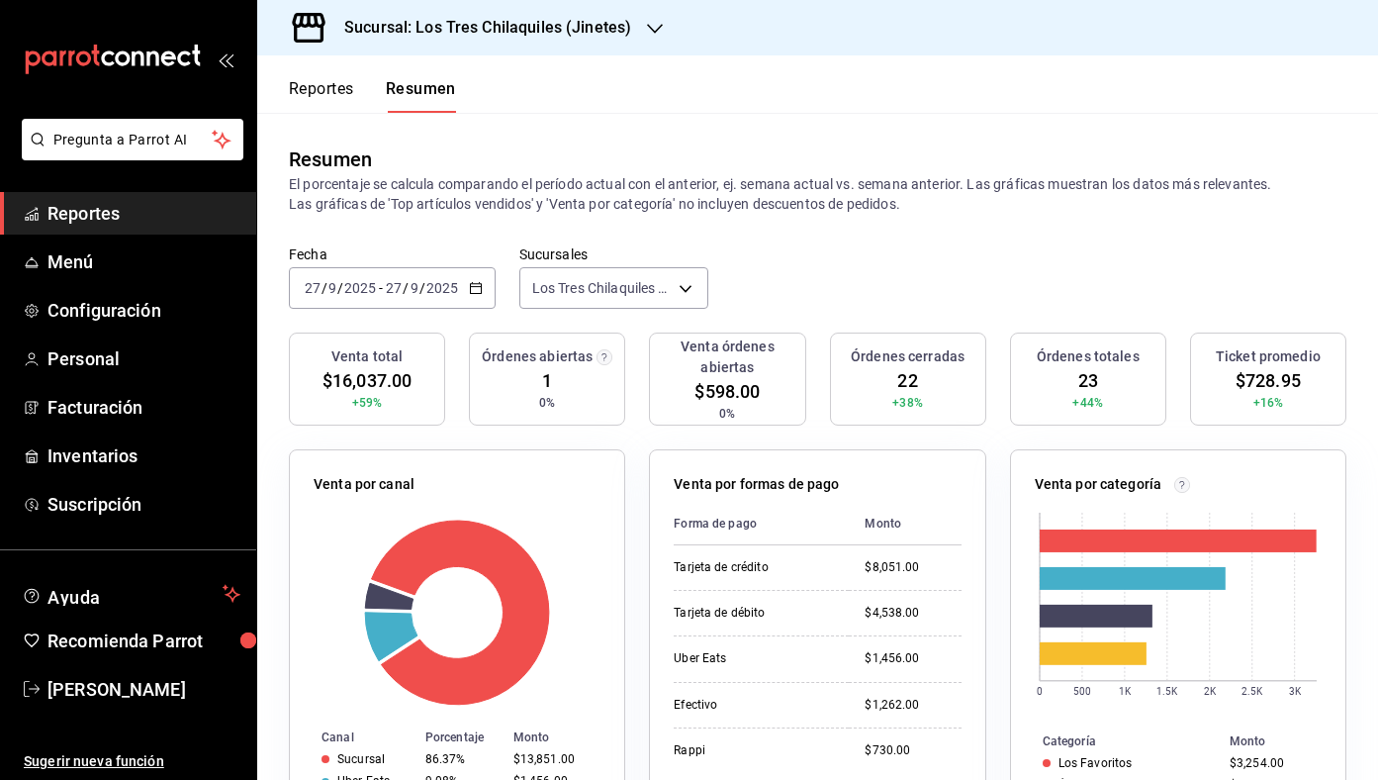
click at [343, 86] on button "Reportes" at bounding box center [321, 96] width 65 height 34
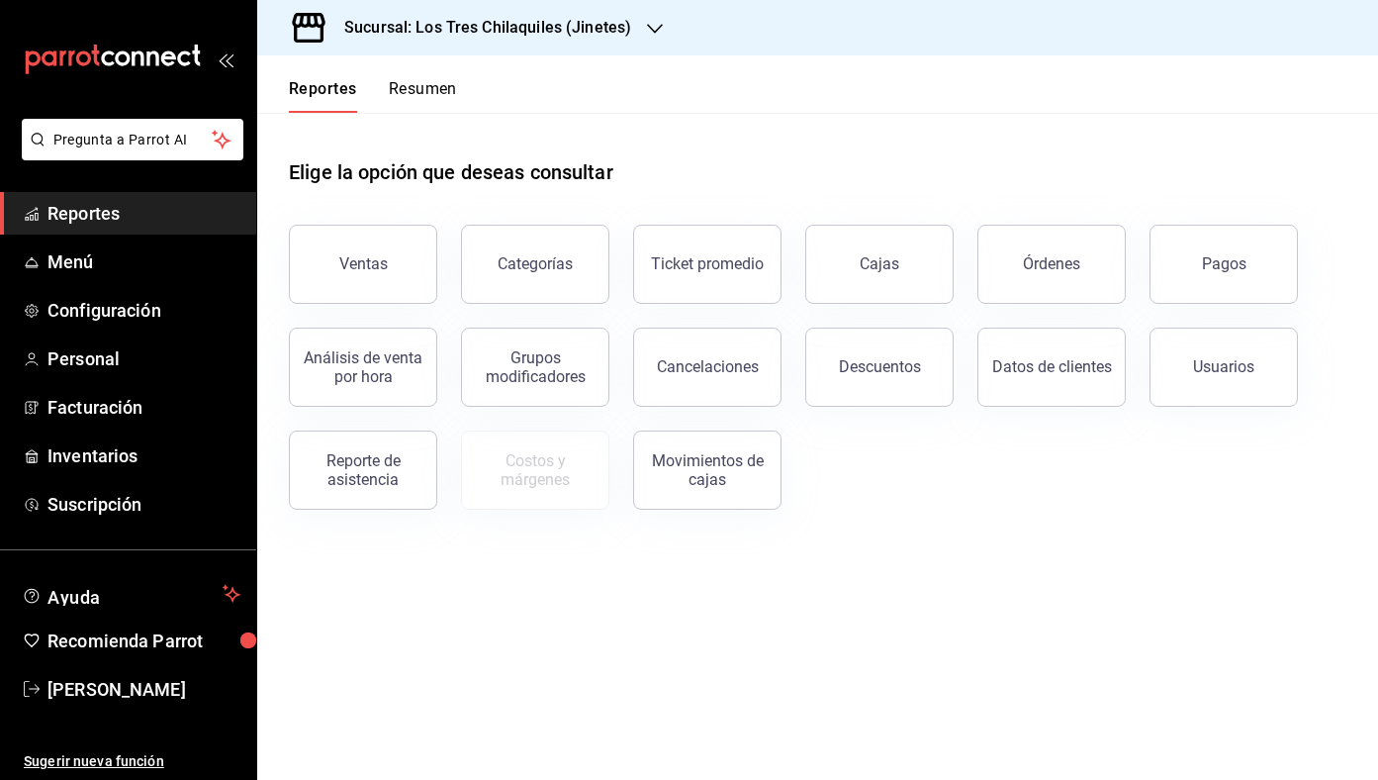
click at [444, 69] on div "Reportes Resumen" at bounding box center [357, 83] width 200 height 57
click at [418, 73] on div "Reportes Resumen" at bounding box center [357, 83] width 200 height 57
click at [418, 76] on div "Reportes Resumen" at bounding box center [357, 83] width 200 height 57
click at [419, 79] on button "Resumen" at bounding box center [423, 96] width 68 height 34
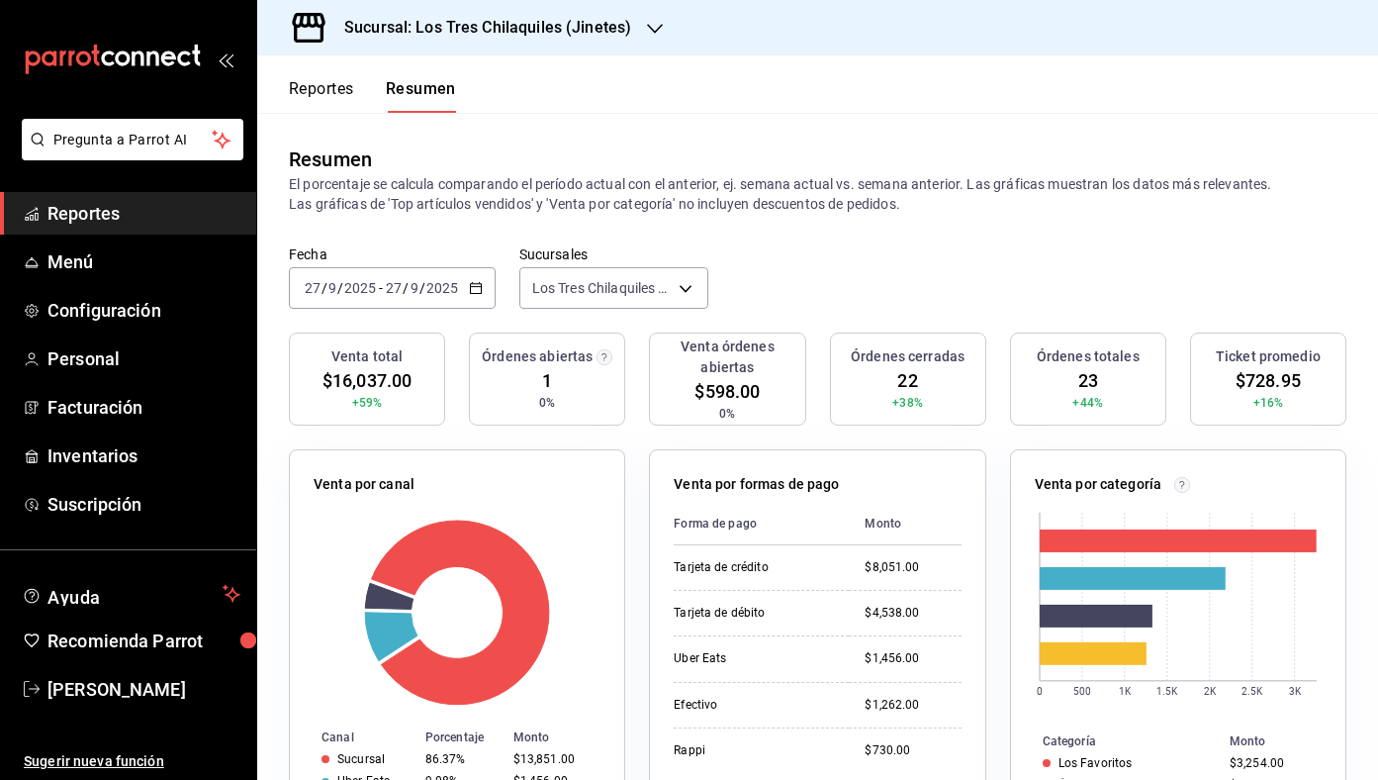
click at [318, 77] on div "Reportes Resumen" at bounding box center [356, 83] width 199 height 57
click at [322, 87] on button "Reportes" at bounding box center [321, 96] width 65 height 34
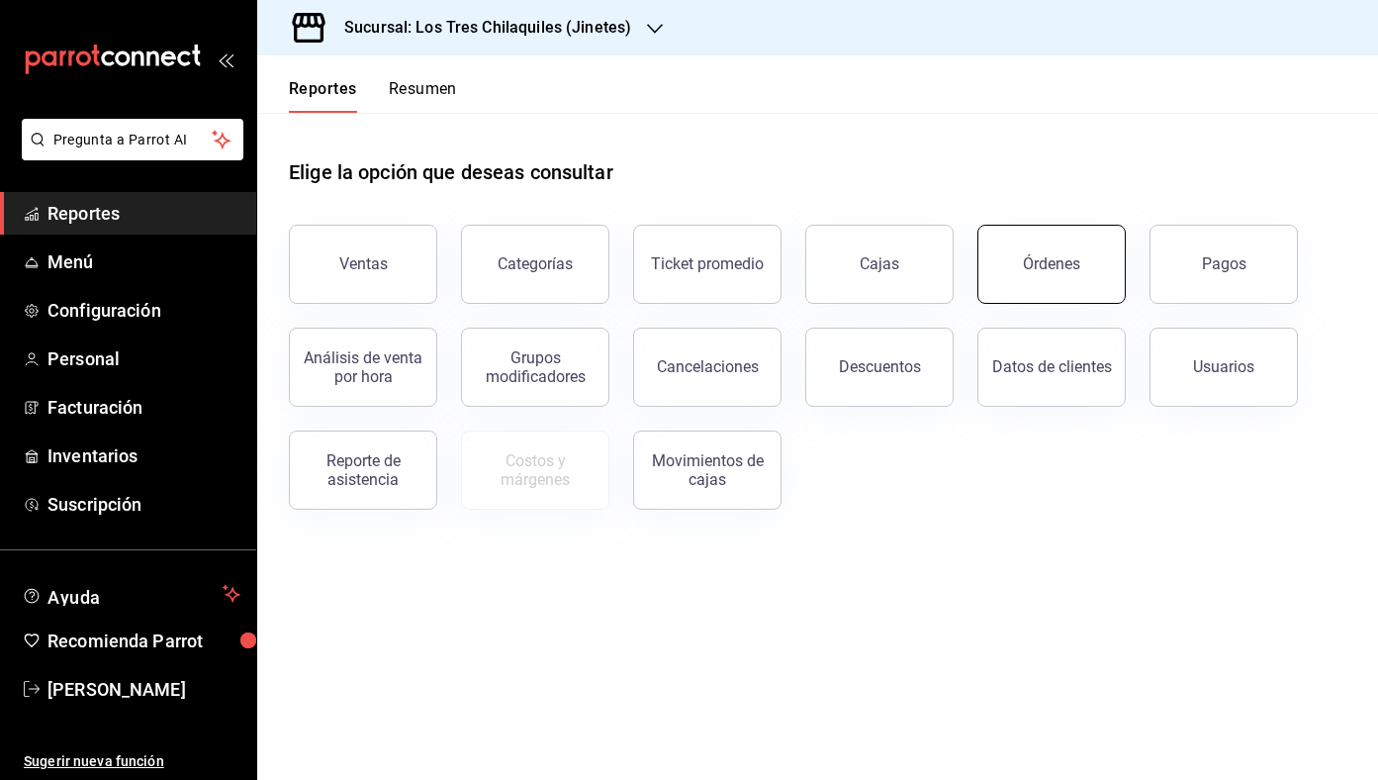
click at [1010, 252] on button "Órdenes" at bounding box center [1052, 264] width 148 height 79
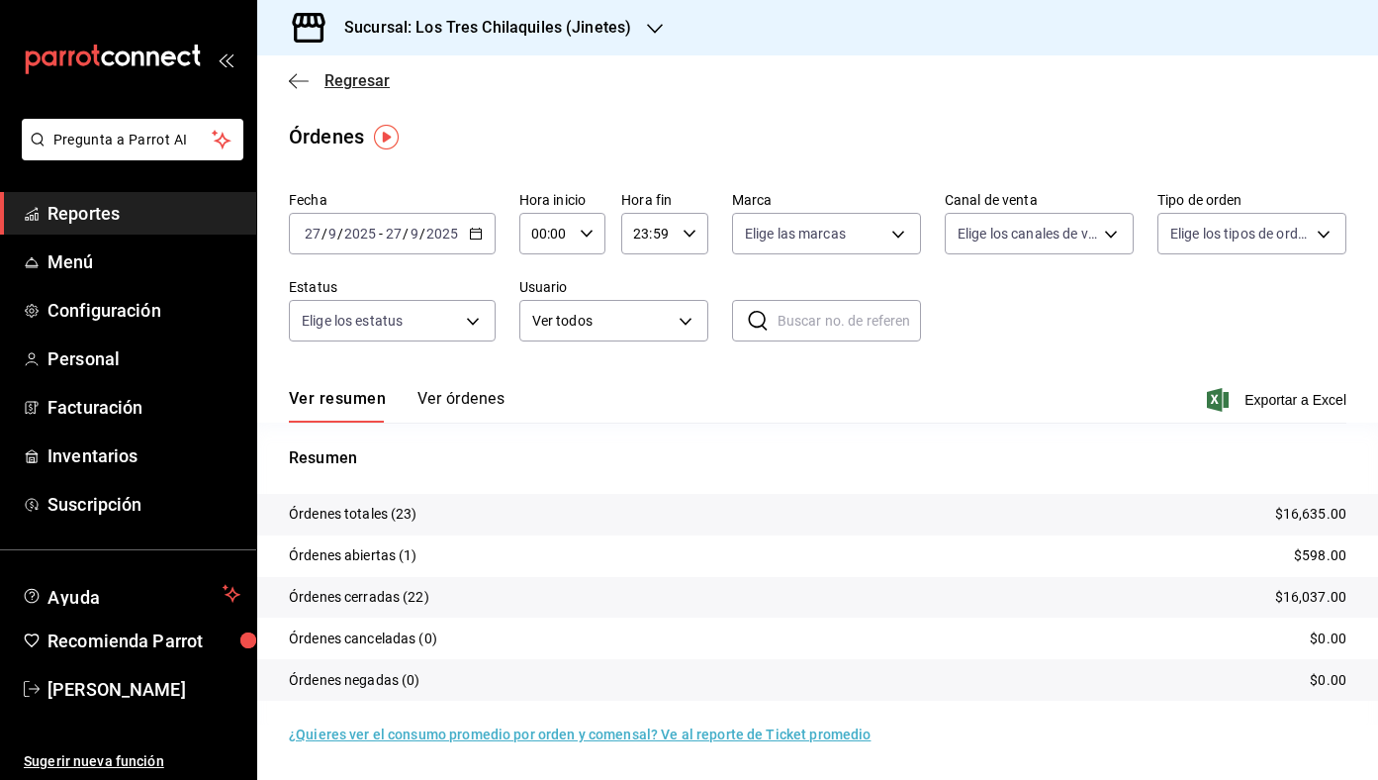
click at [365, 79] on span "Regresar" at bounding box center [357, 80] width 65 height 19
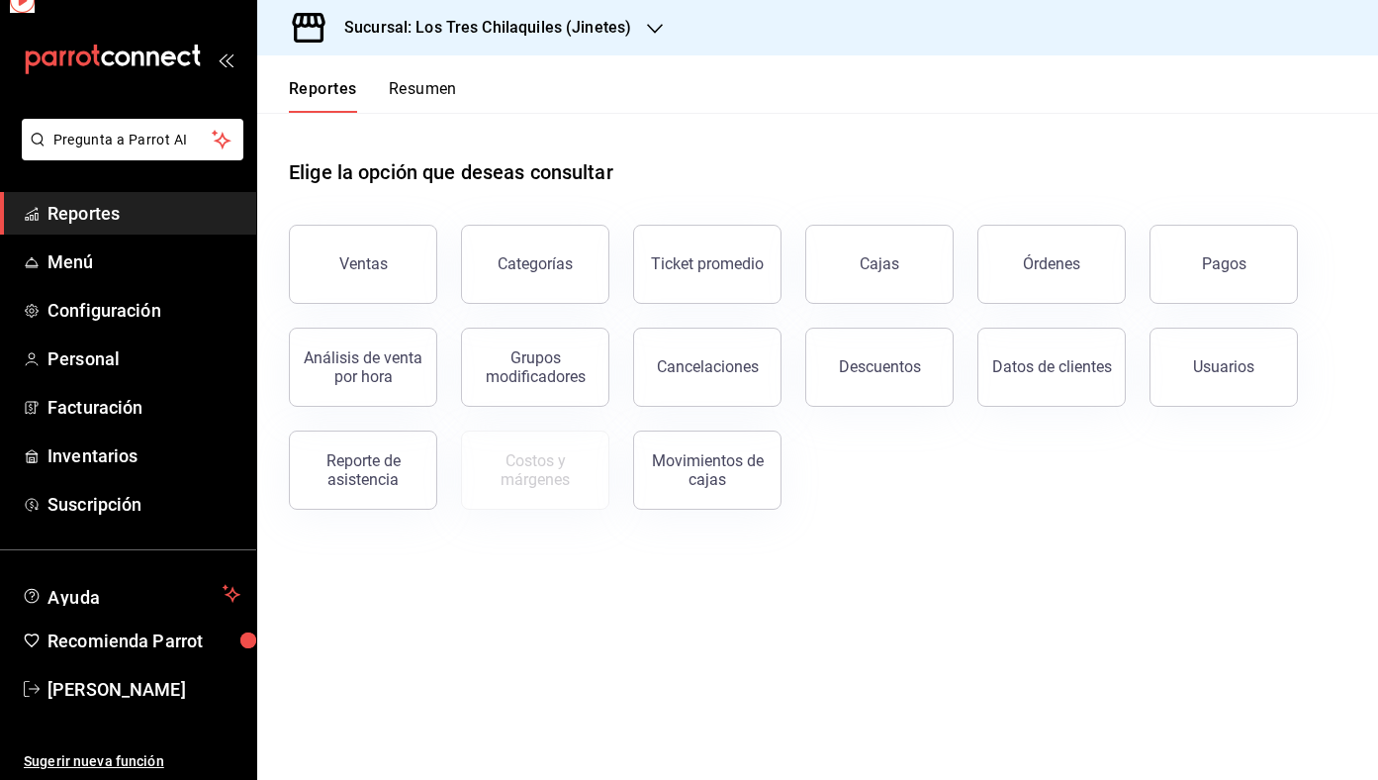
click at [431, 86] on button "Resumen" at bounding box center [423, 96] width 68 height 34
